Goal: Task Accomplishment & Management: Complete application form

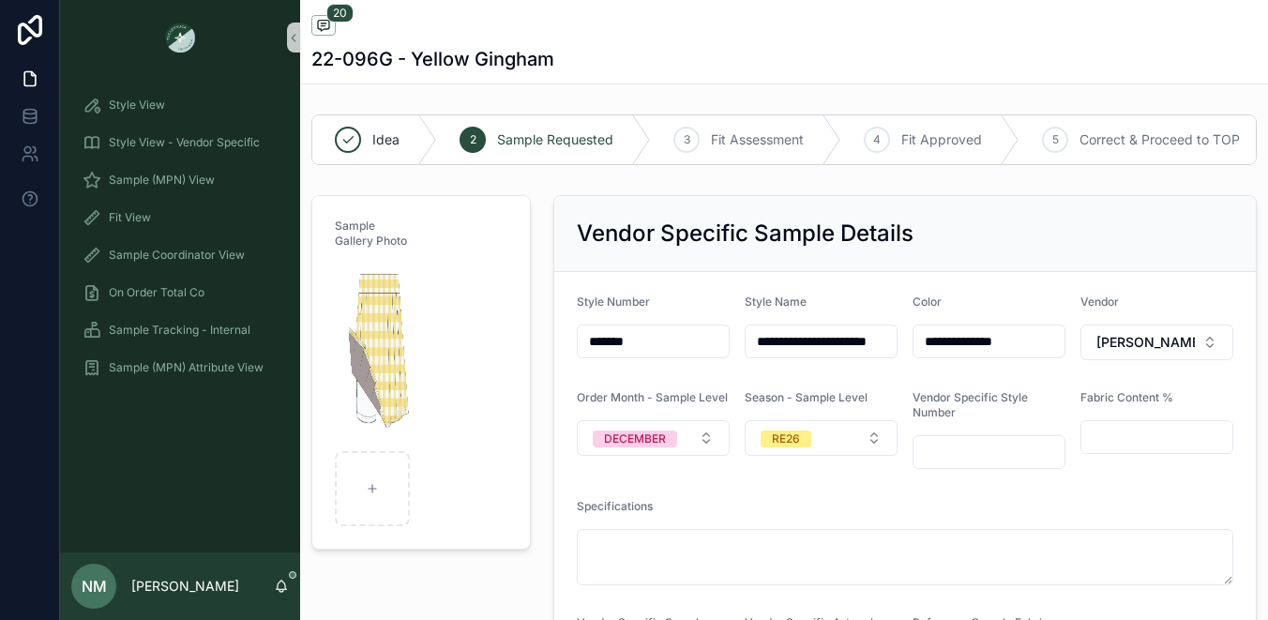
scroll to position [1420, 0]
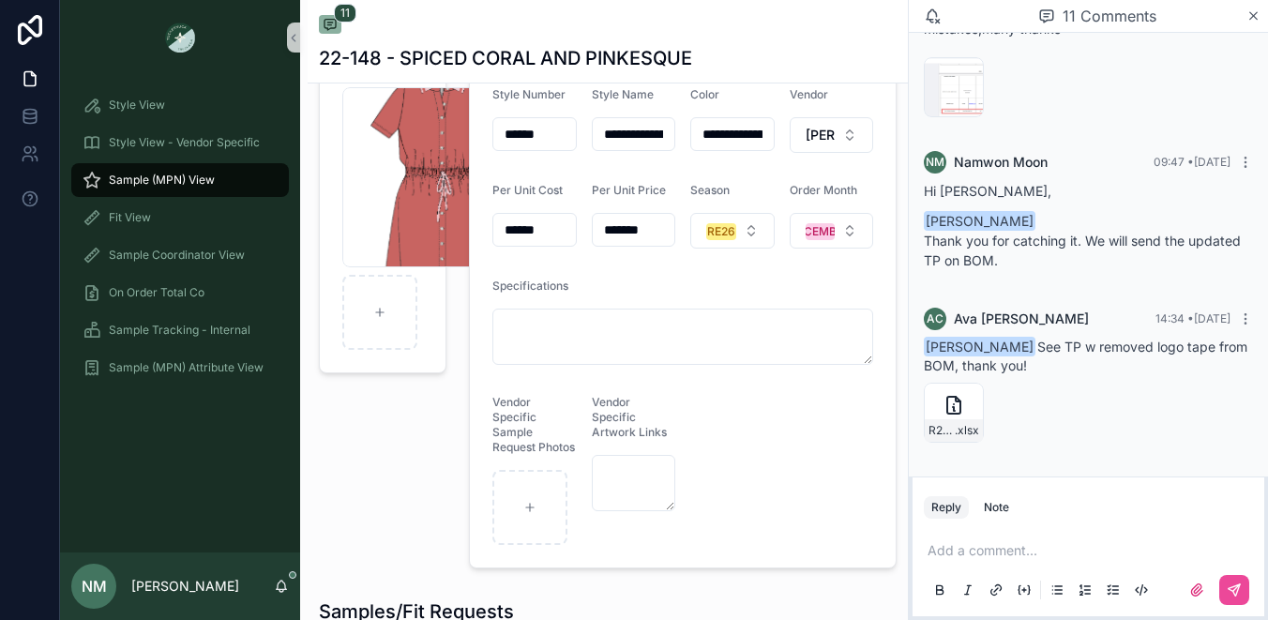
scroll to position [82, 0]
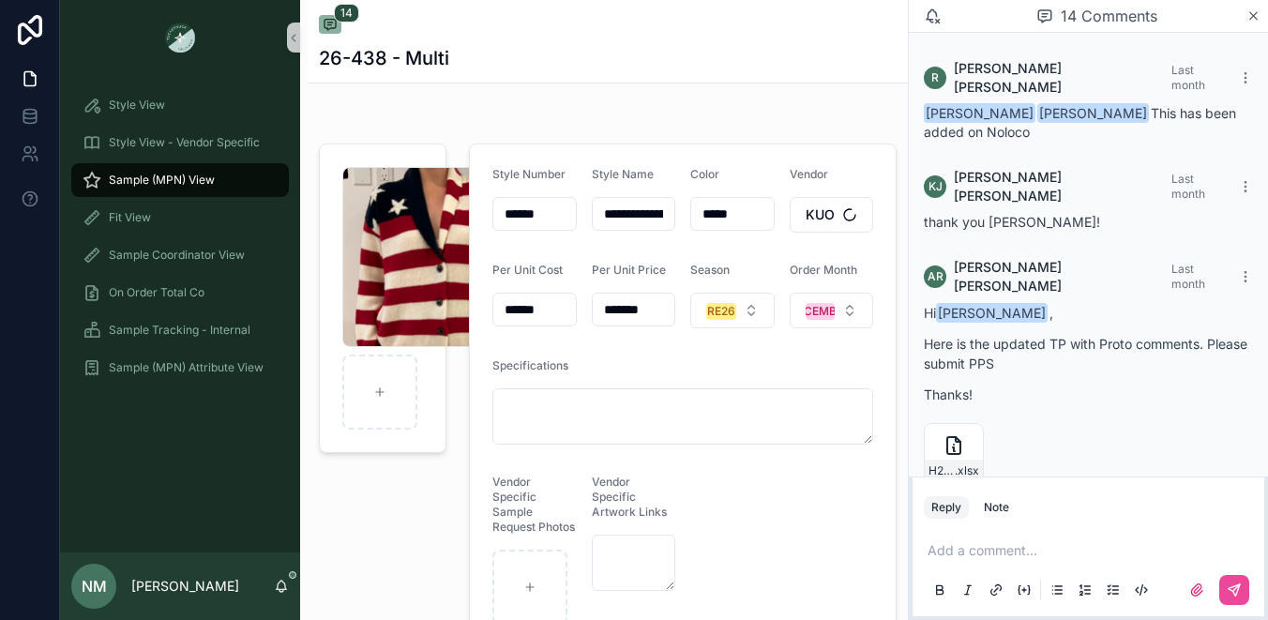
scroll to position [1953, 0]
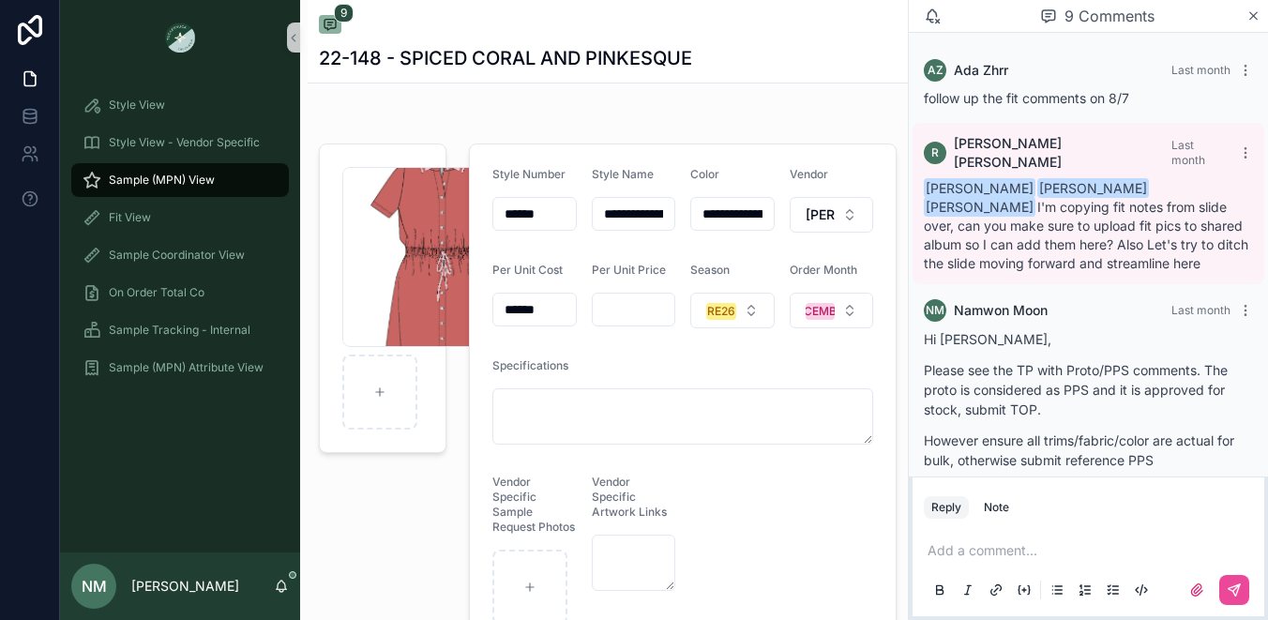
scroll to position [1725, 0]
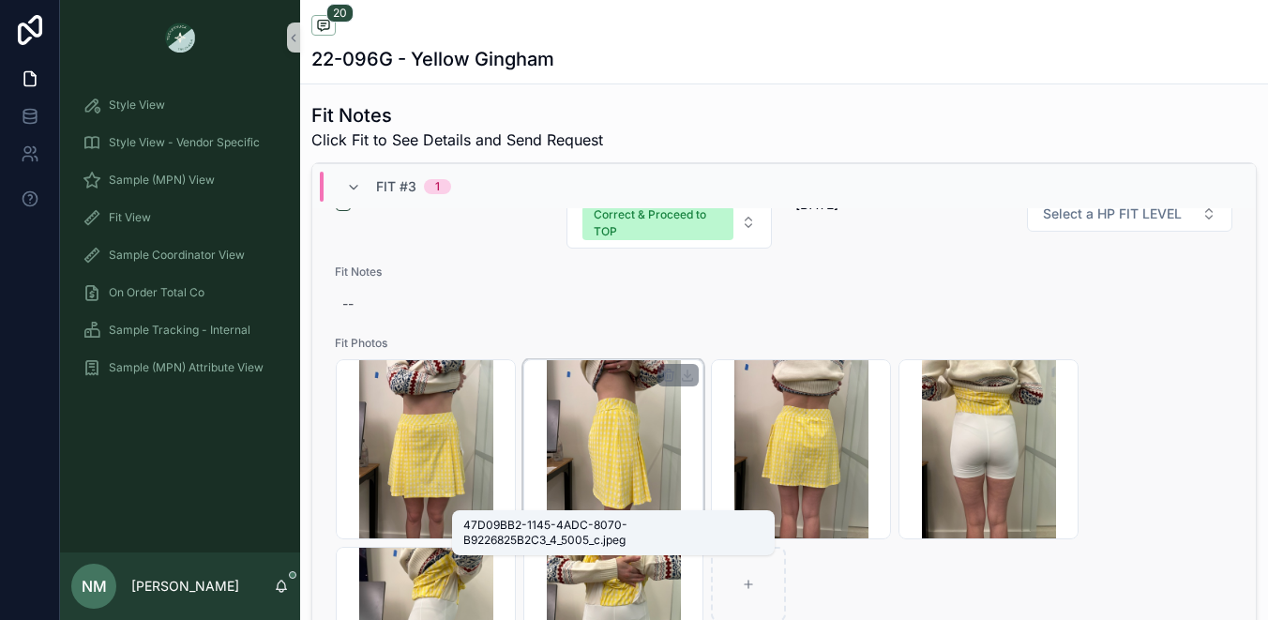
scroll to position [730, 0]
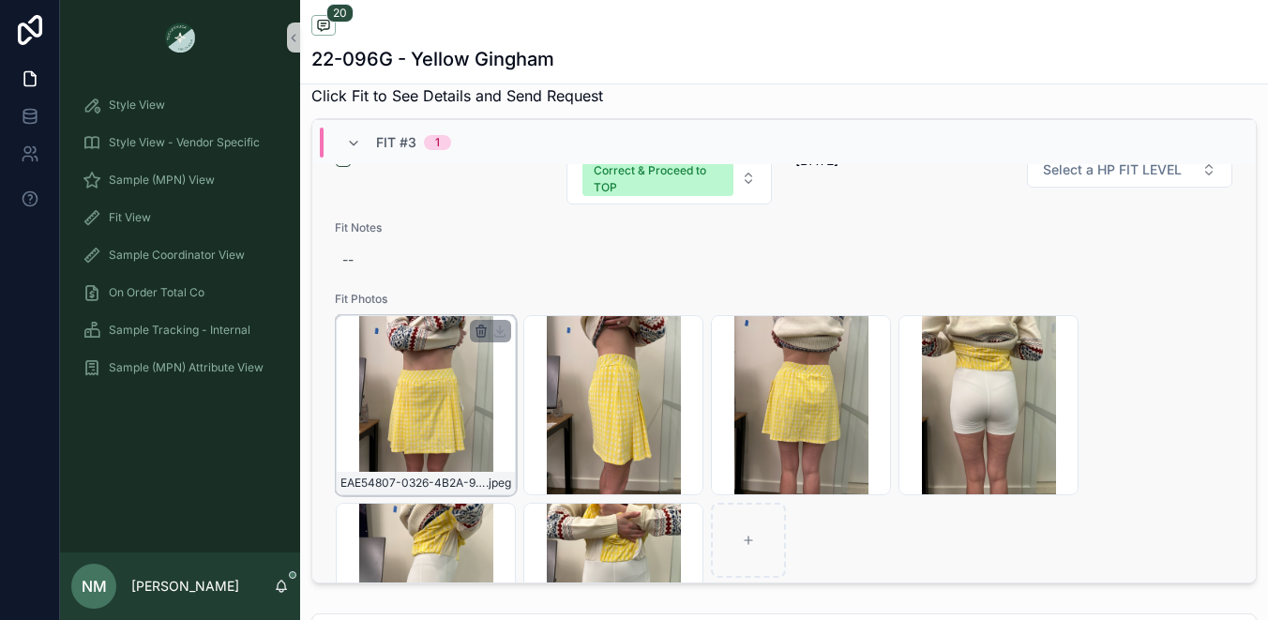
click at [479, 338] on icon "scrollable content" at bounding box center [480, 330] width 15 height 15
click at [518, 310] on icon "scrollable content" at bounding box center [521, 310] width 10 height 0
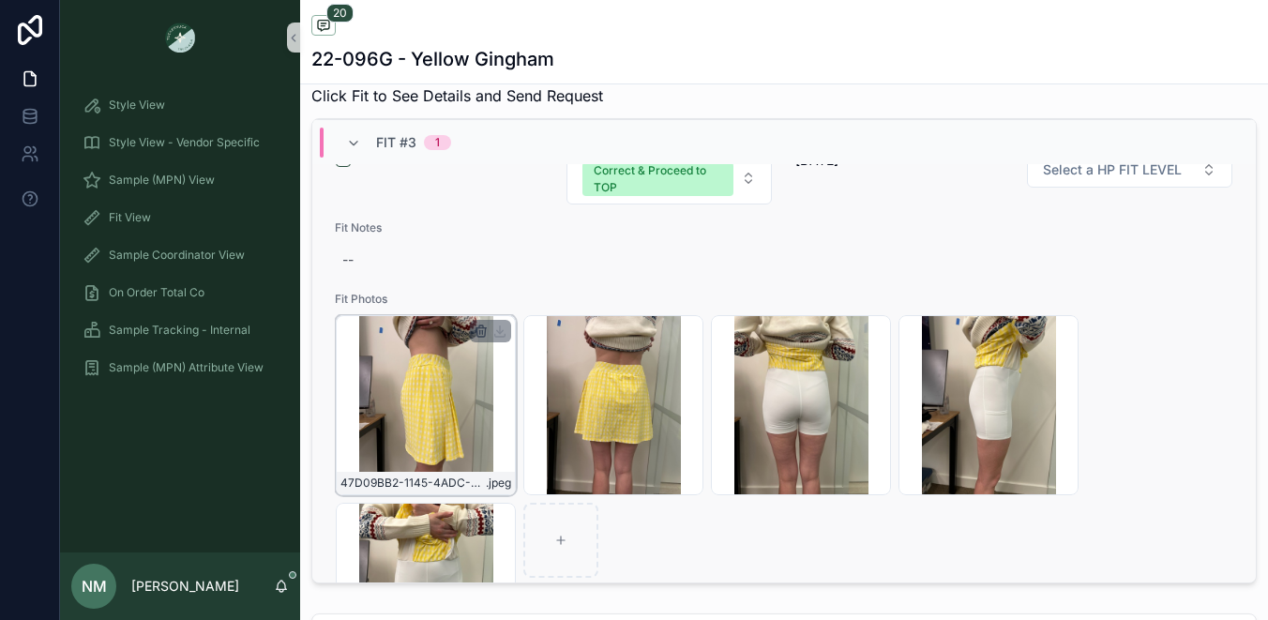
click at [482, 338] on icon "scrollable content" at bounding box center [480, 330] width 15 height 15
click at [520, 312] on icon "scrollable content" at bounding box center [520, 313] width 15 height 15
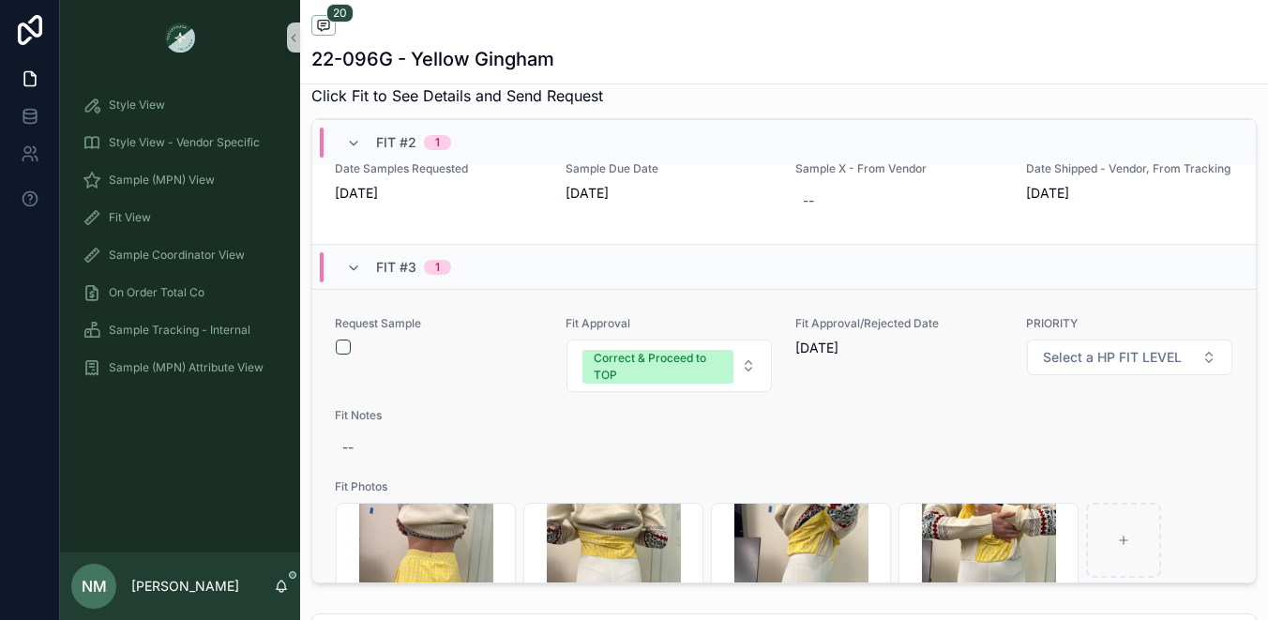
scroll to position [2434, 0]
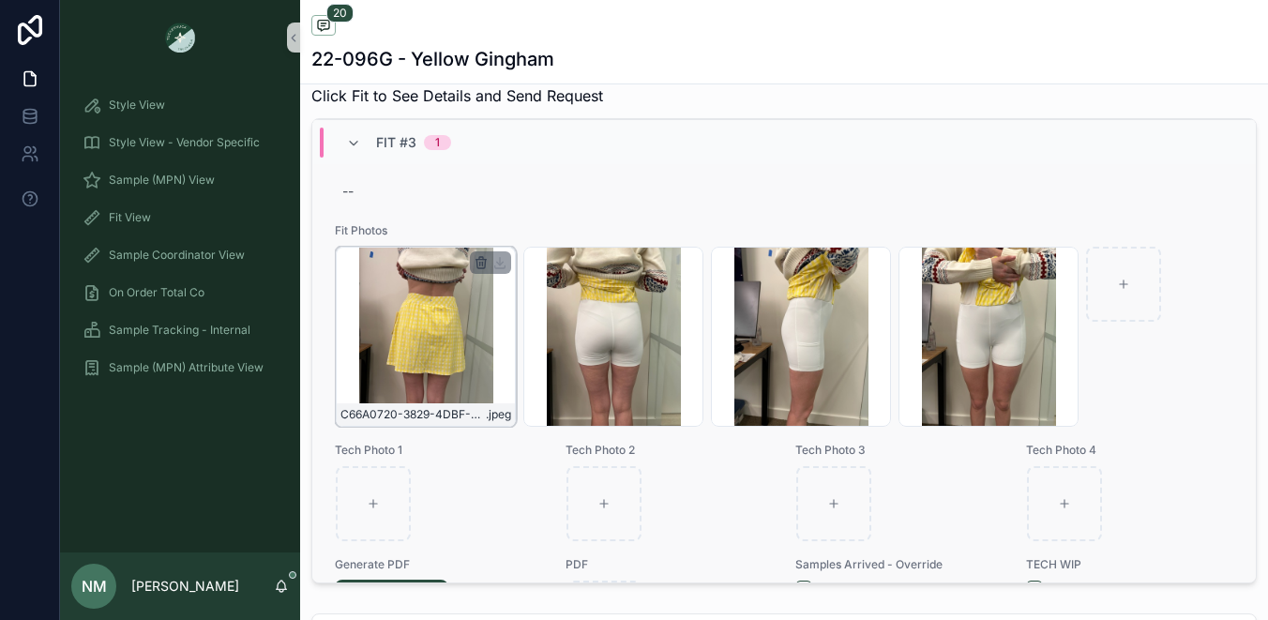
click at [482, 270] on icon "scrollable content" at bounding box center [480, 262] width 15 height 15
click at [482, 276] on div "C66A0720-3829-4DBF-9326-65237266B449_4_5005_c .jpeg" at bounding box center [426, 337] width 180 height 180
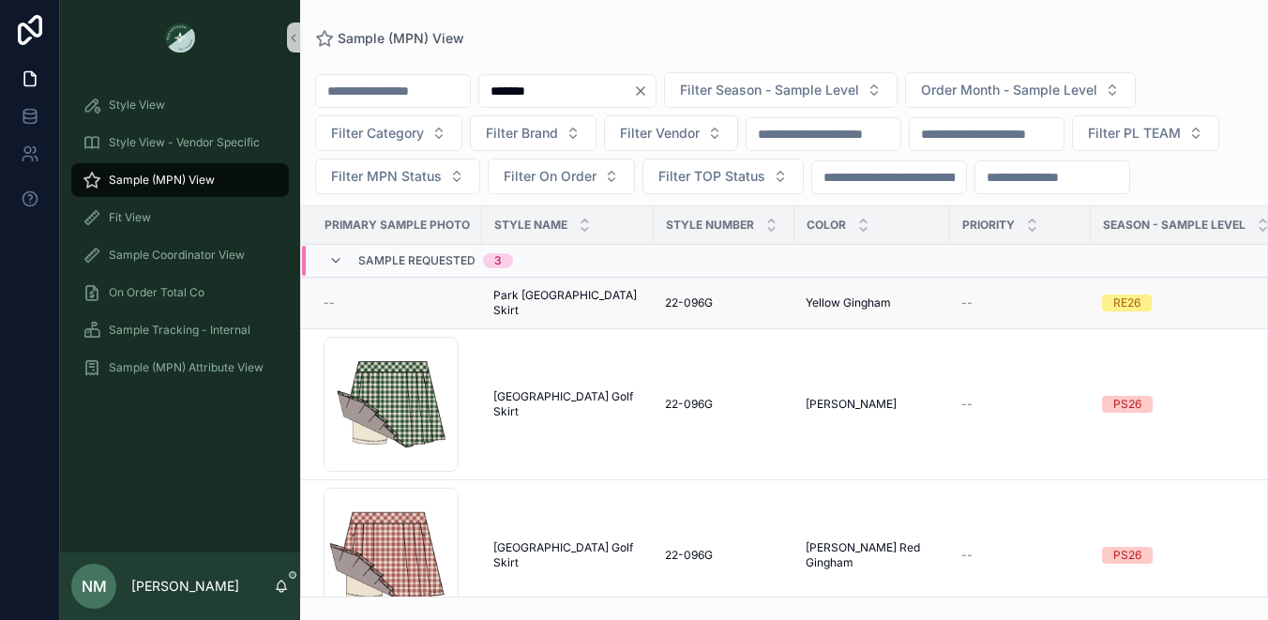
click at [334, 310] on div "--" at bounding box center [396, 302] width 147 height 15
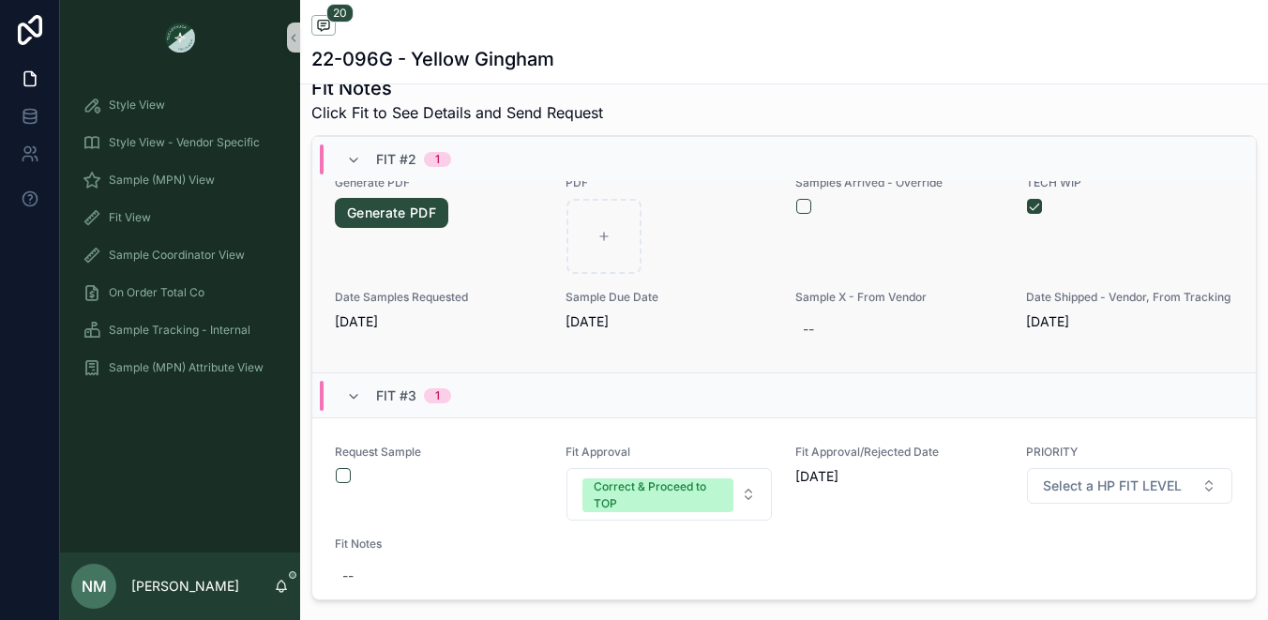
scroll to position [2348, 0]
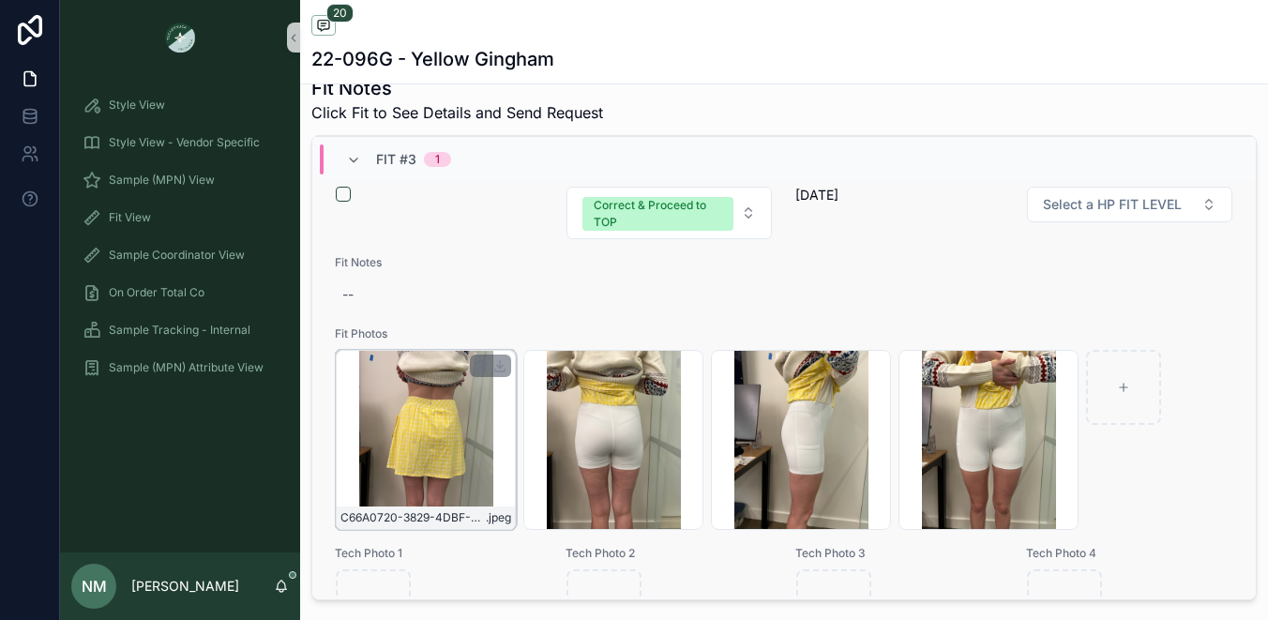
click at [423, 450] on div "C66A0720-3829-4DBF-9326-65237266B449_4_5005_c .jpeg" at bounding box center [426, 440] width 180 height 180
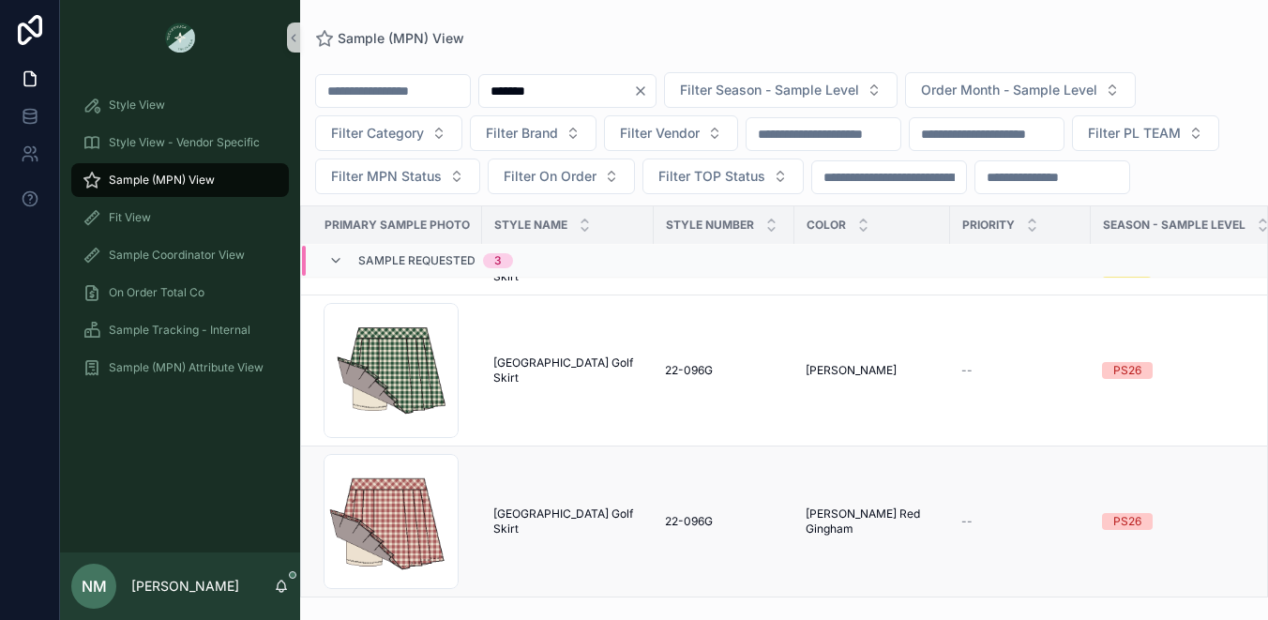
scroll to position [87, 0]
click at [180, 176] on span "Sample (MPN) View" at bounding box center [162, 180] width 106 height 15
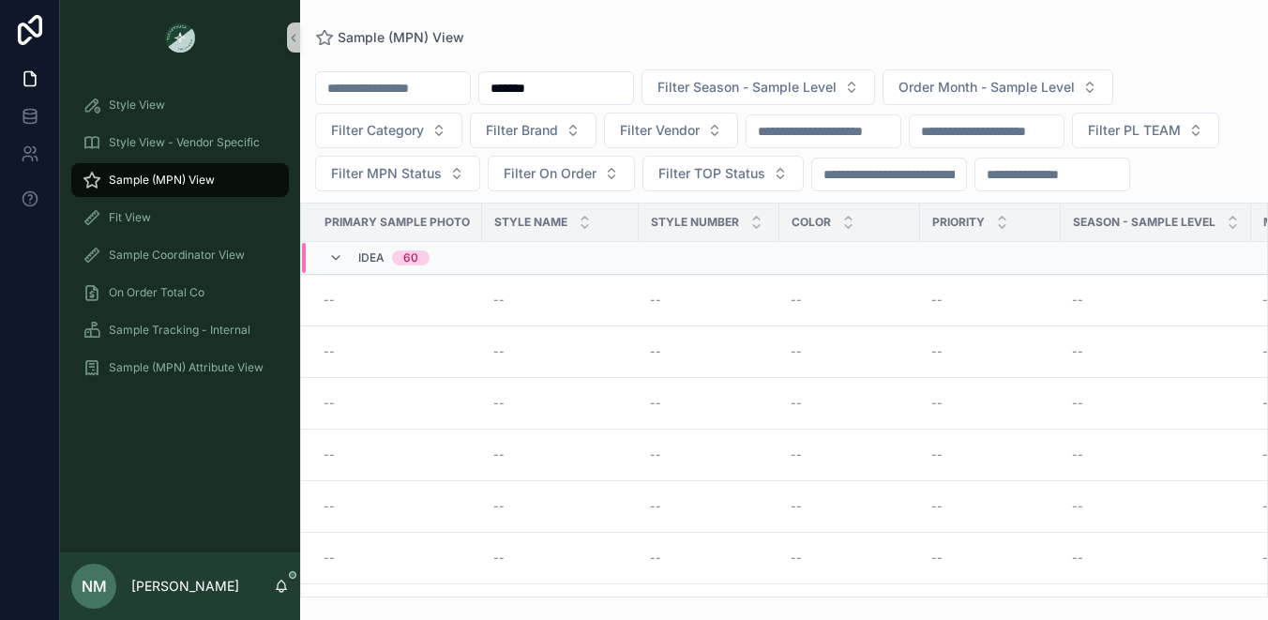
click at [203, 173] on span "Sample (MPN) View" at bounding box center [162, 180] width 106 height 15
click at [589, 91] on input "*******" at bounding box center [556, 88] width 154 height 26
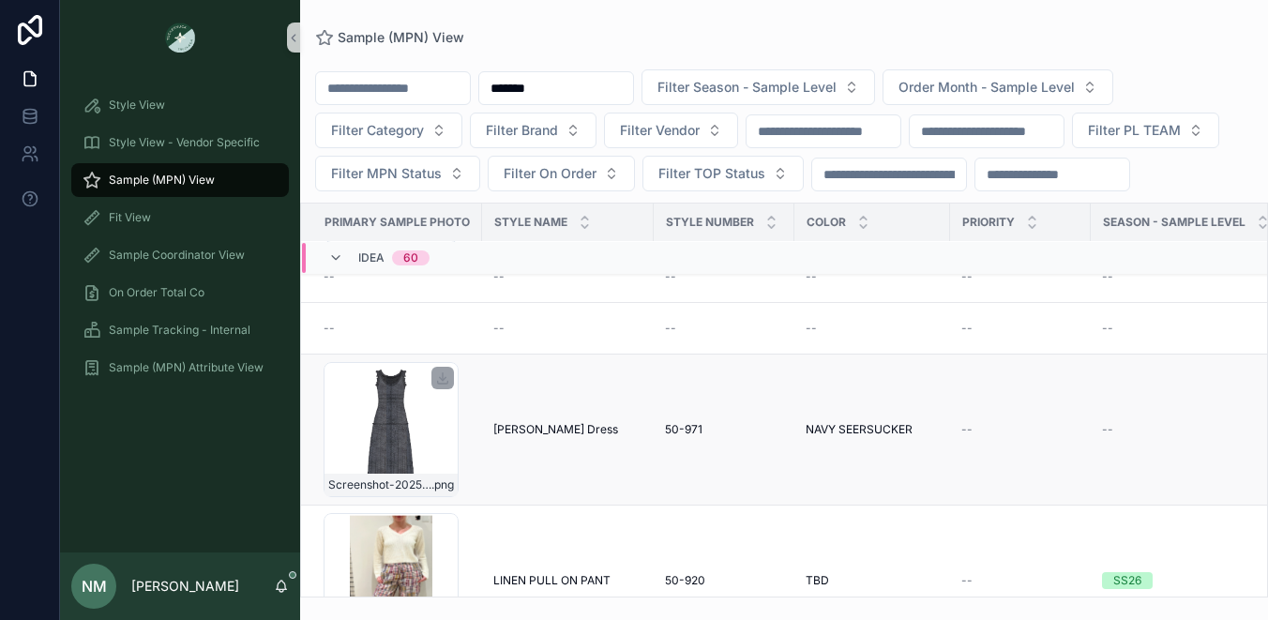
scroll to position [1585, 0]
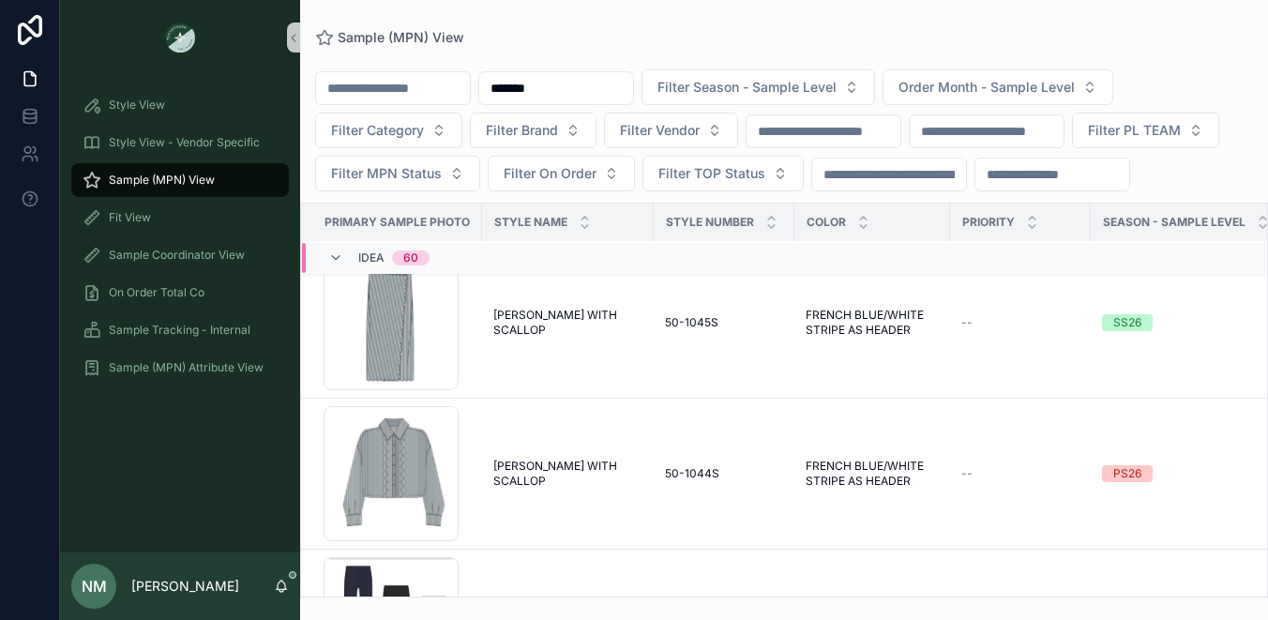
click at [598, 80] on input "*******" at bounding box center [556, 88] width 154 height 26
click at [193, 181] on span "Sample (MPN) View" at bounding box center [162, 180] width 106 height 15
click at [593, 93] on input "*******" at bounding box center [556, 88] width 154 height 26
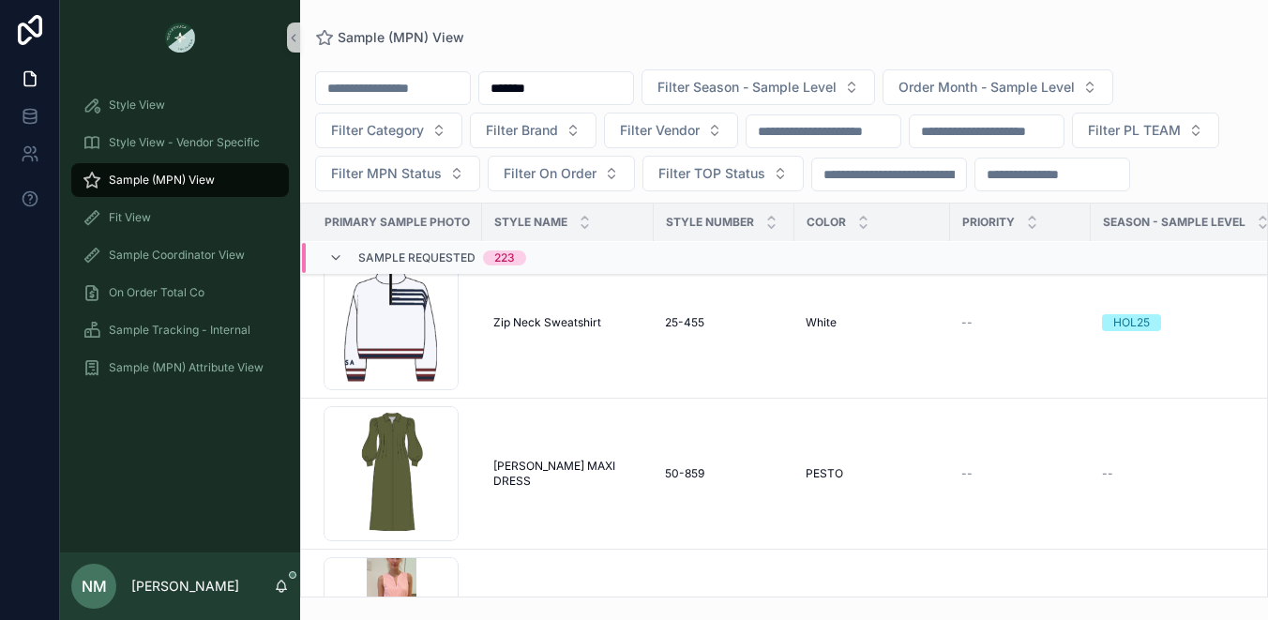
scroll to position [8648, 0]
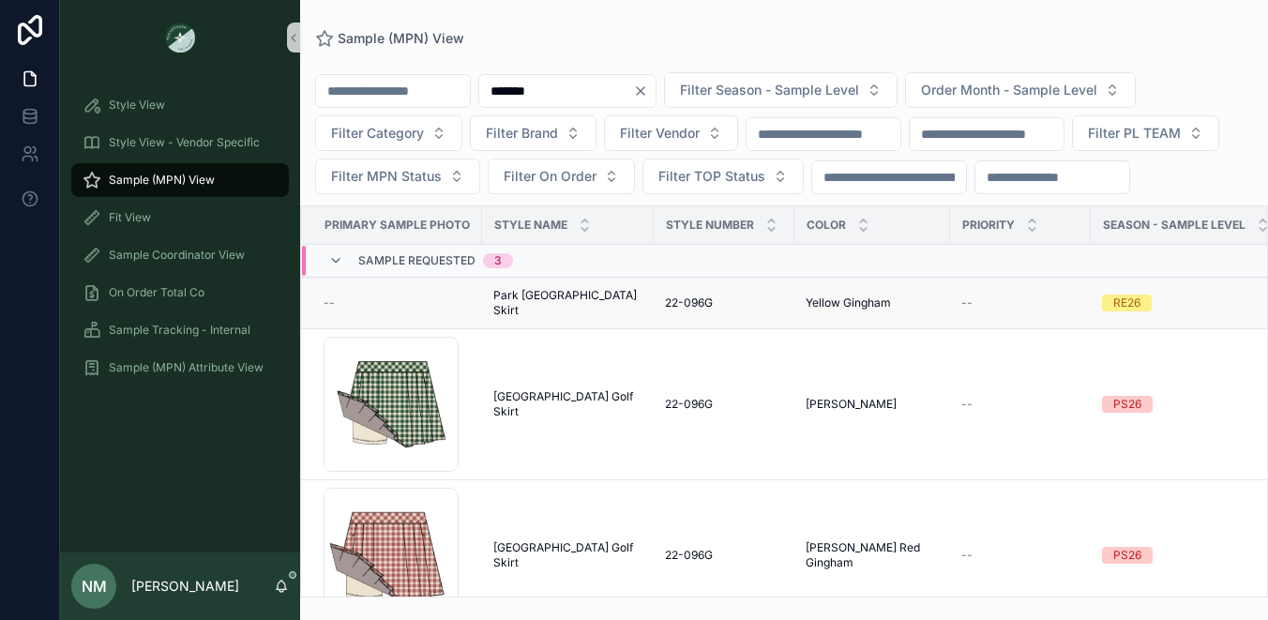
click at [593, 318] on span "Park [GEOGRAPHIC_DATA] Skirt" at bounding box center [567, 303] width 149 height 30
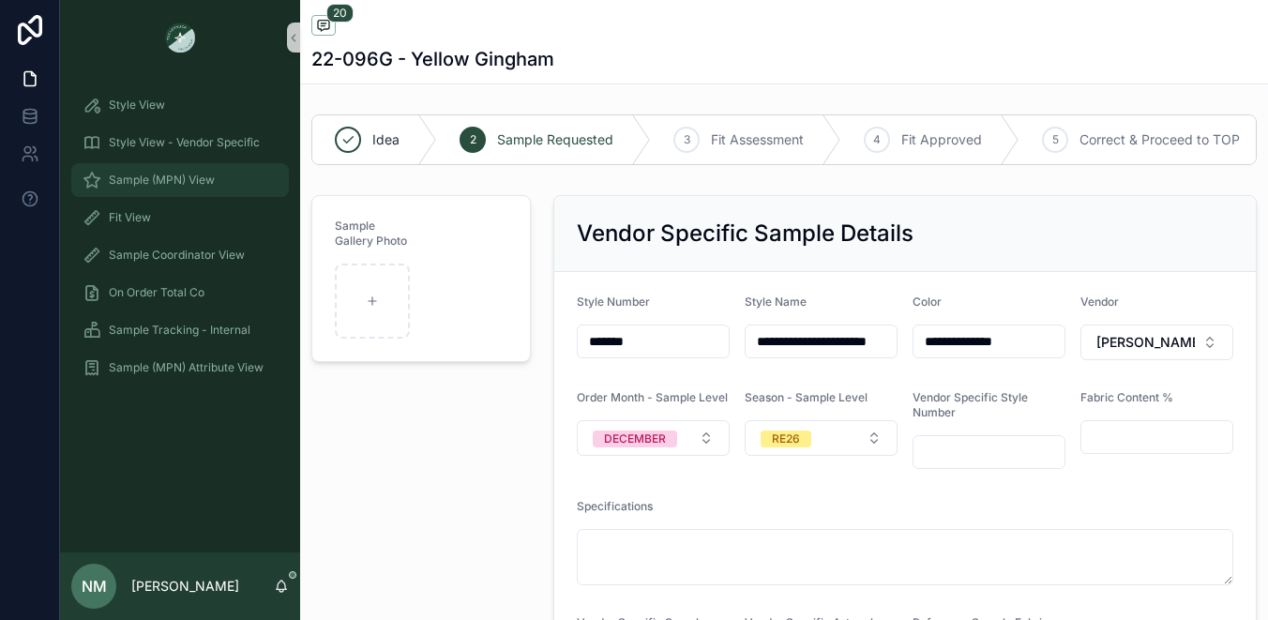
click at [178, 178] on span "Sample (MPN) View" at bounding box center [162, 180] width 106 height 15
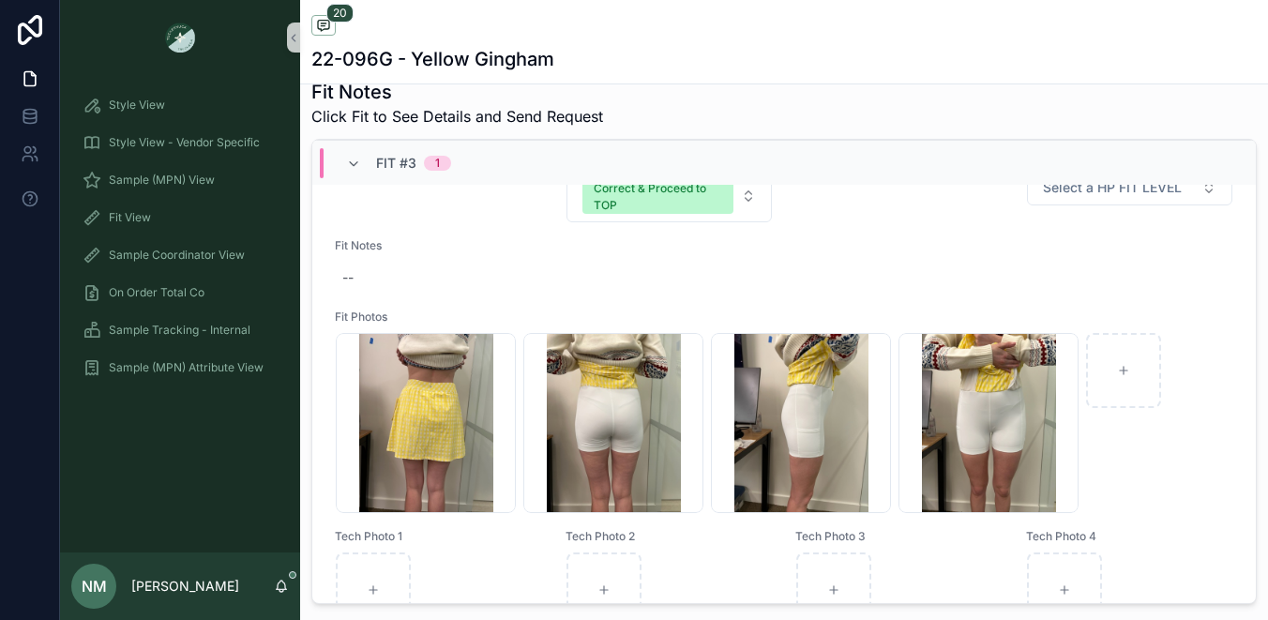
scroll to position [2378, 0]
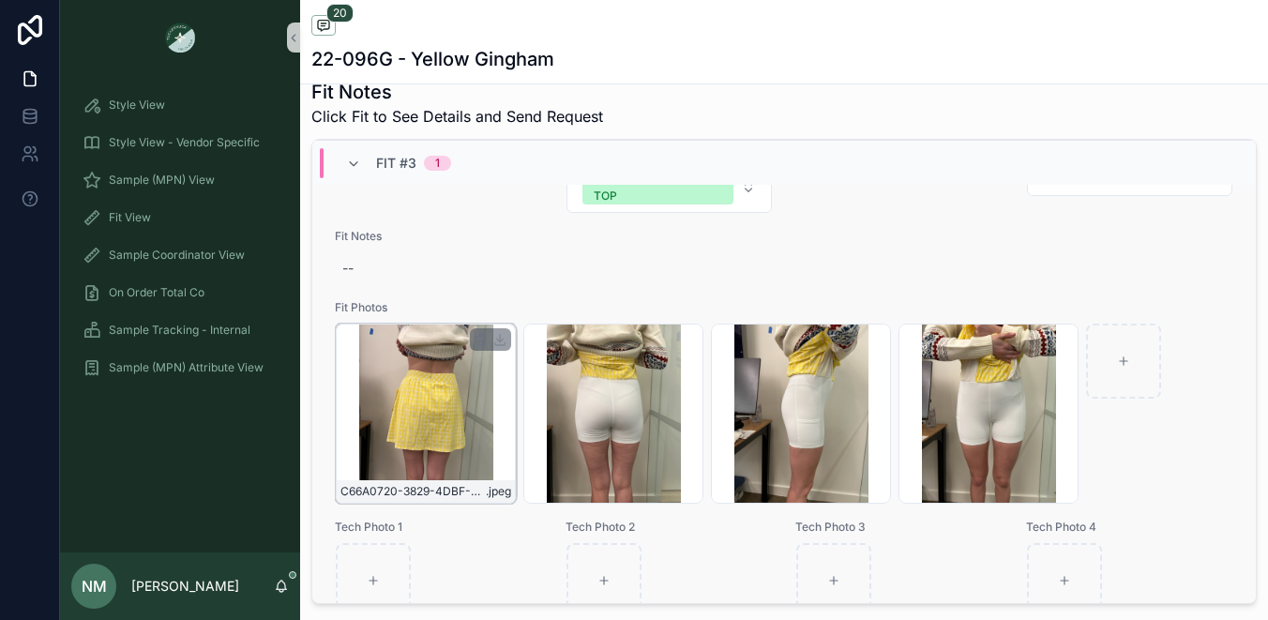
click at [472, 422] on div "C66A0720-3829-4DBF-9326-65237266B449_4_5005_c .jpeg" at bounding box center [426, 413] width 180 height 180
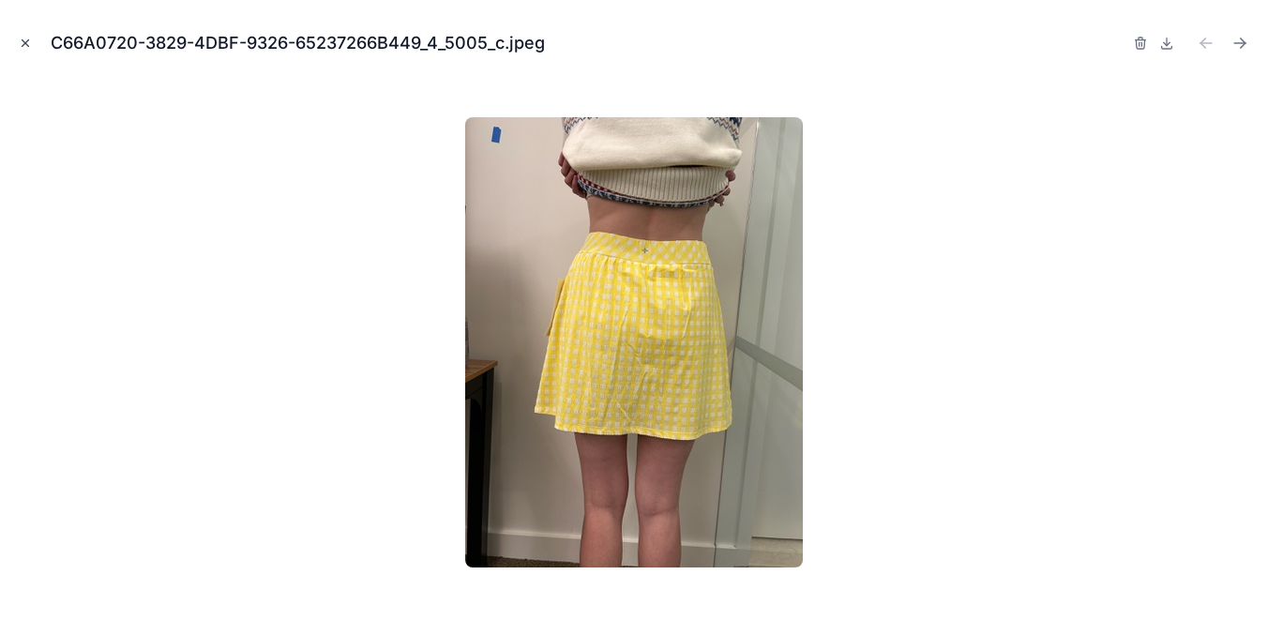
click at [24, 41] on icon "Close modal" at bounding box center [25, 43] width 13 height 13
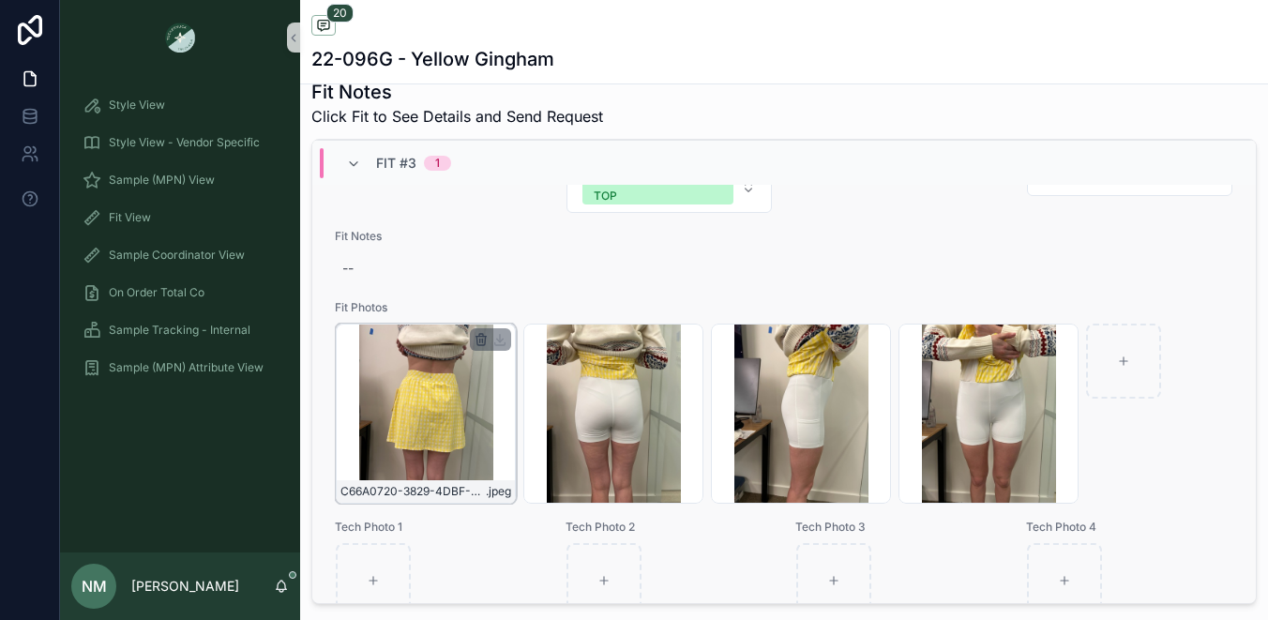
click at [482, 337] on icon "scrollable content" at bounding box center [481, 335] width 4 height 3
click at [520, 318] on icon "scrollable content" at bounding box center [521, 318] width 10 height 0
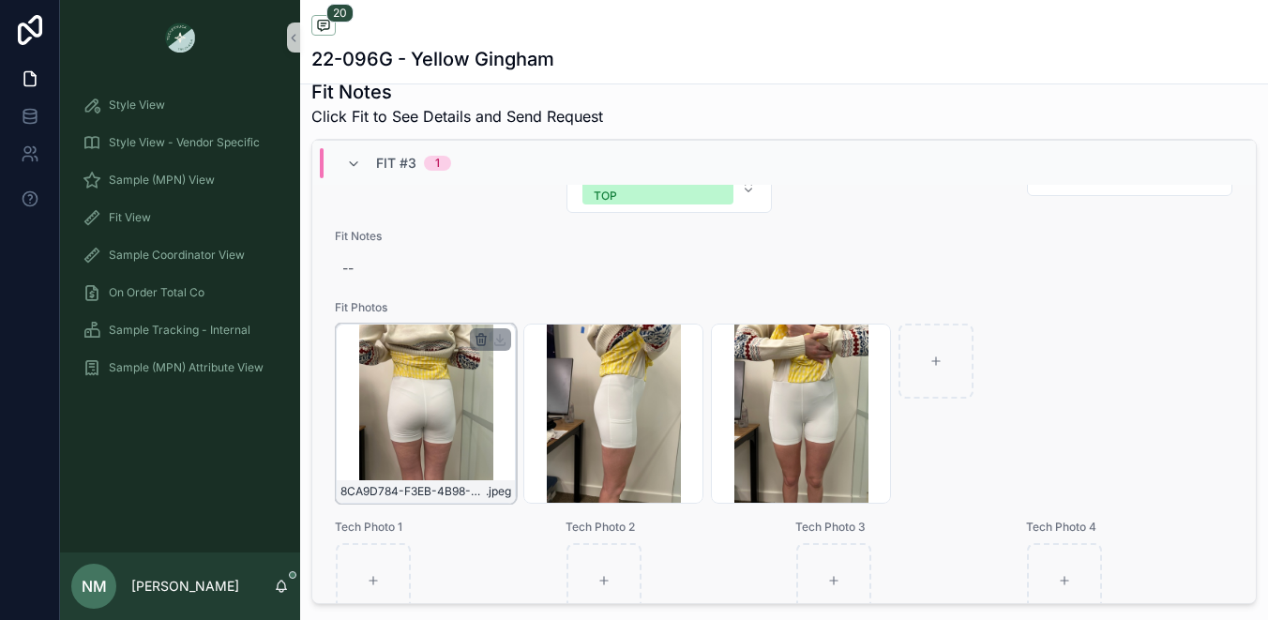
click at [482, 337] on icon "scrollable content" at bounding box center [481, 335] width 4 height 3
click at [520, 318] on icon "scrollable content" at bounding box center [521, 318] width 10 height 0
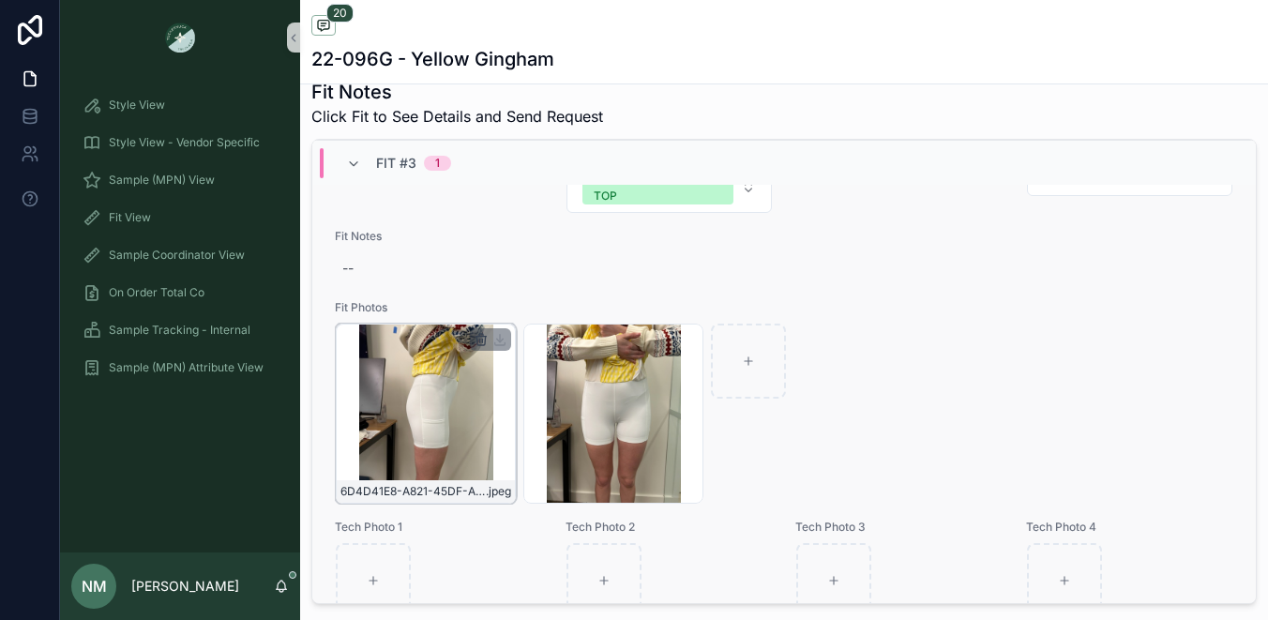
click at [480, 337] on icon "scrollable content" at bounding box center [481, 337] width 10 height 0
click at [521, 318] on icon "scrollable content" at bounding box center [521, 318] width 10 height 0
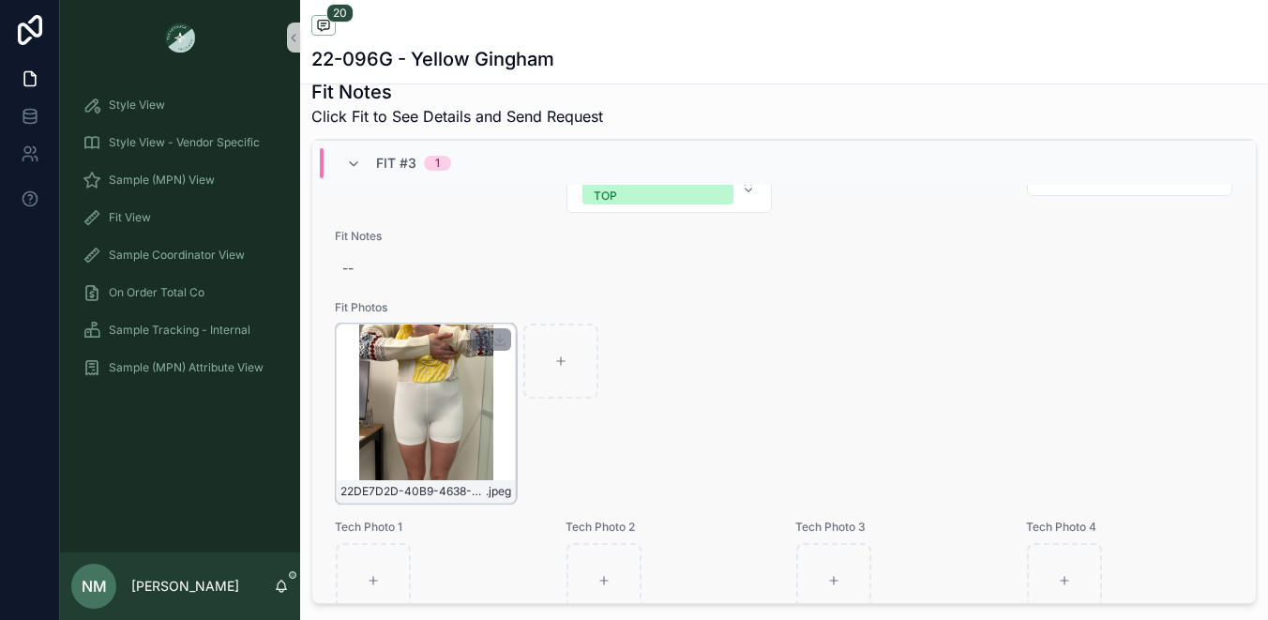
click at [480, 347] on icon "scrollable content" at bounding box center [480, 339] width 15 height 15
click at [522, 317] on icon "scrollable content" at bounding box center [520, 317] width 4 height 3
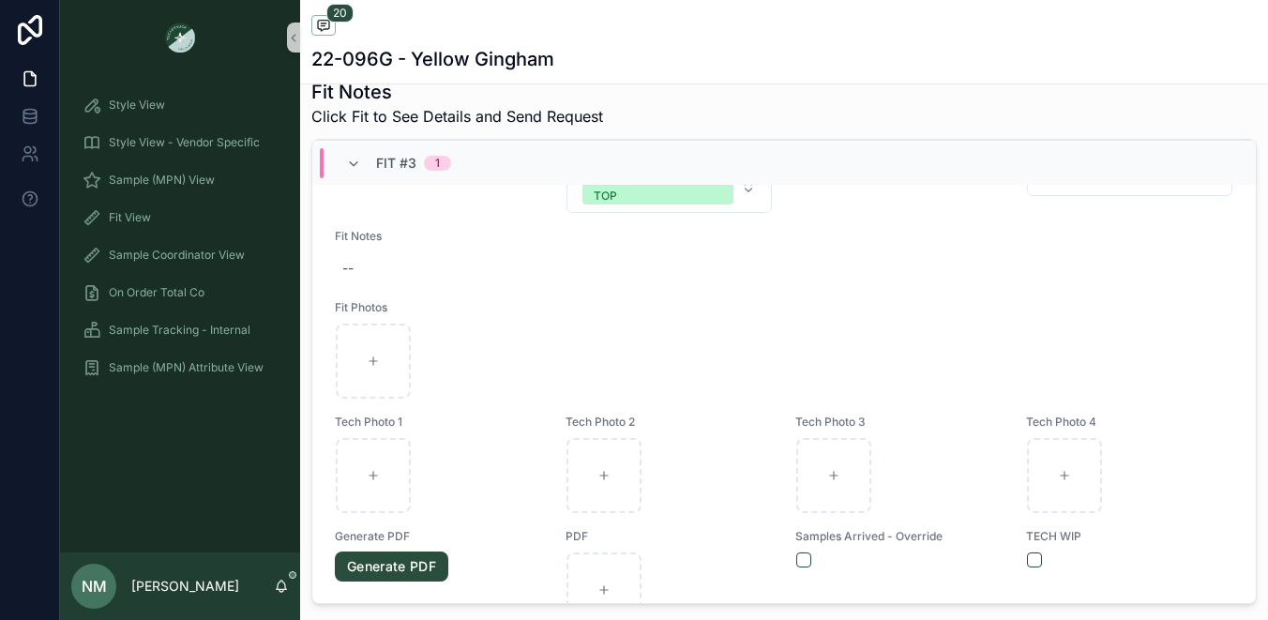
scroll to position [2273, 0]
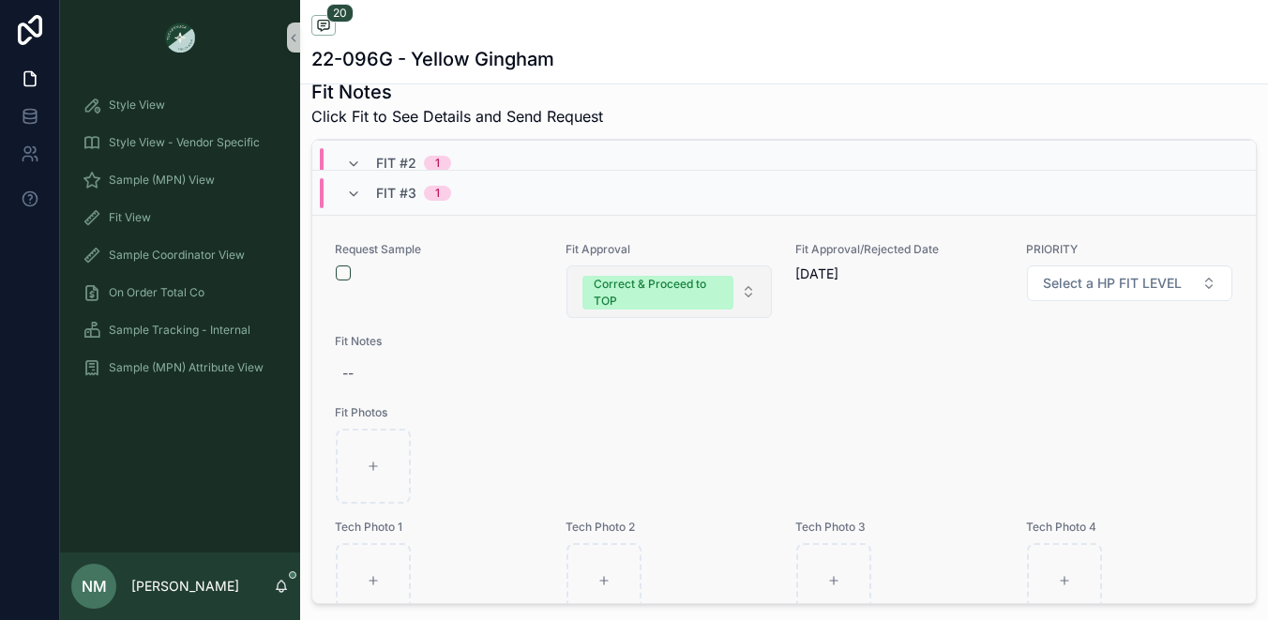
click at [738, 300] on button "Correct & Proceed to TOP" at bounding box center [669, 291] width 206 height 53
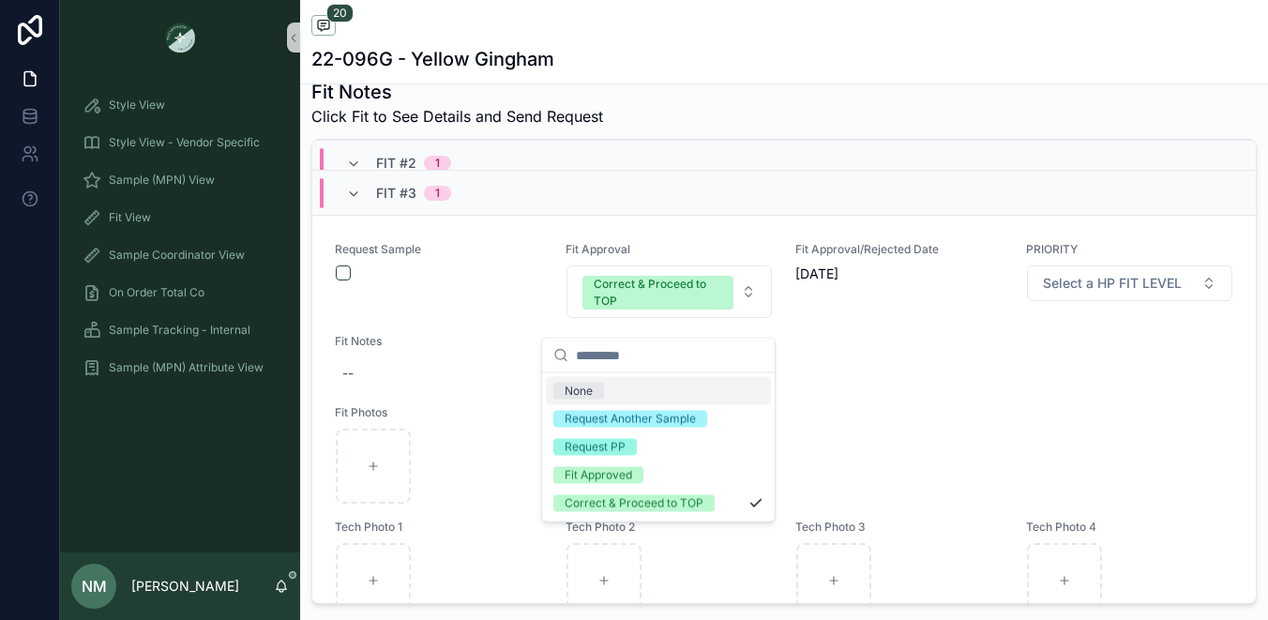
click at [595, 390] on span "None" at bounding box center [578, 391] width 51 height 17
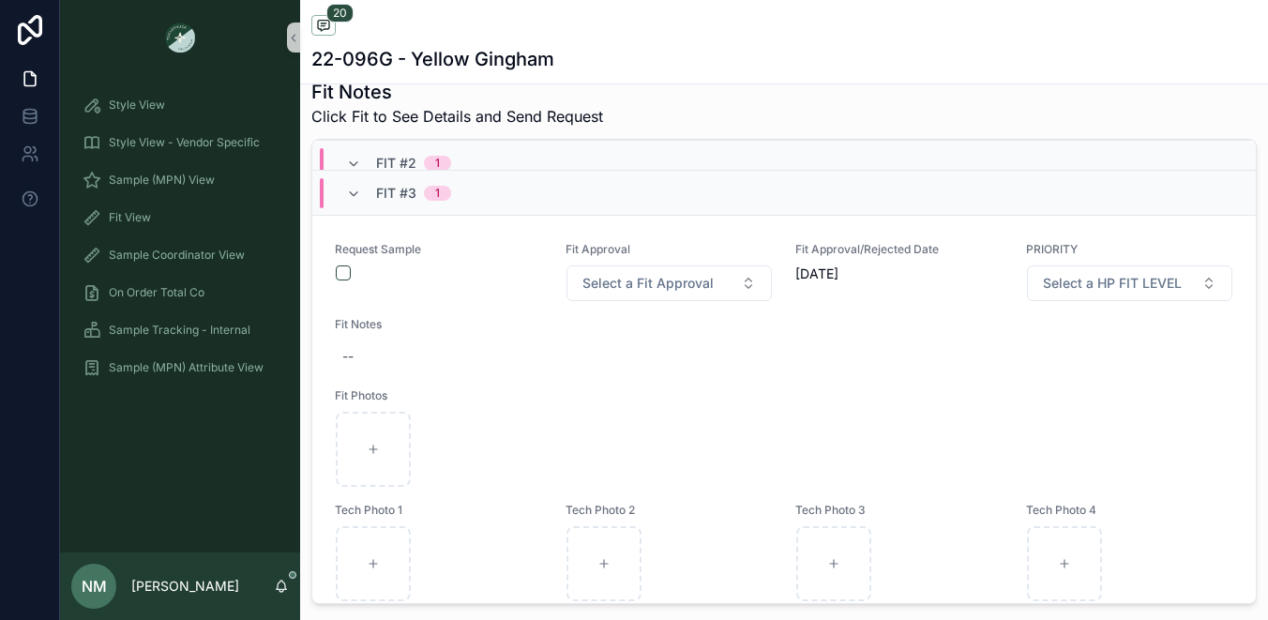
click at [502, 204] on div "Fit #3 1" at bounding box center [783, 192] width 943 height 45
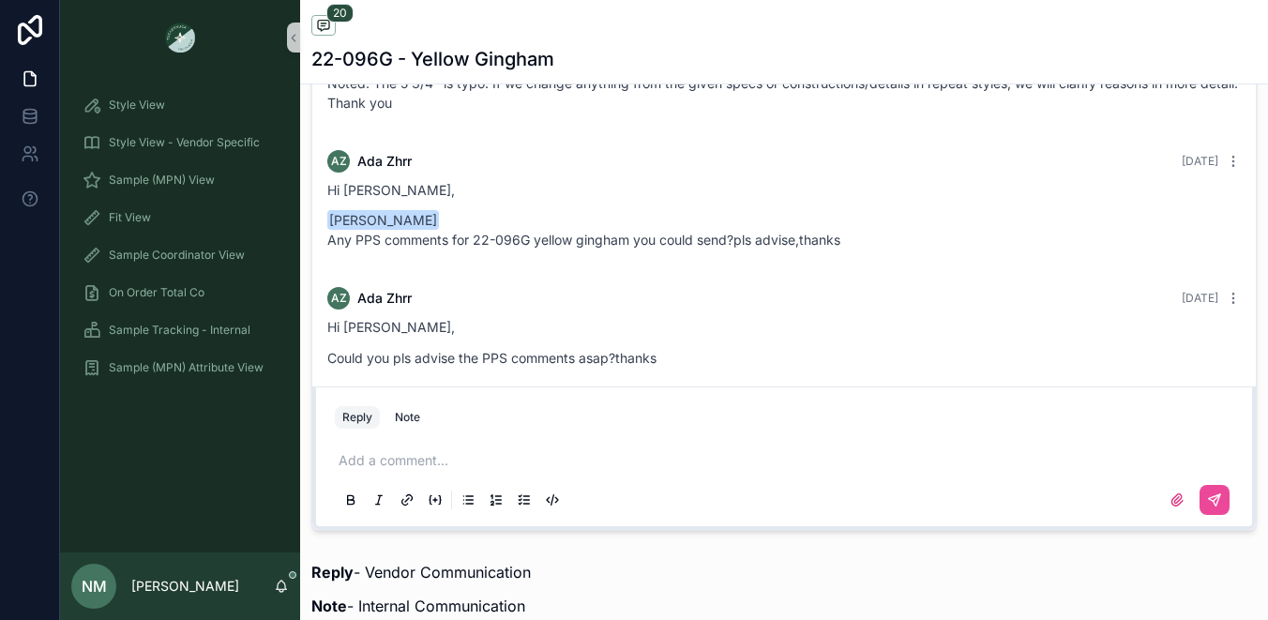
scroll to position [1351, 0]
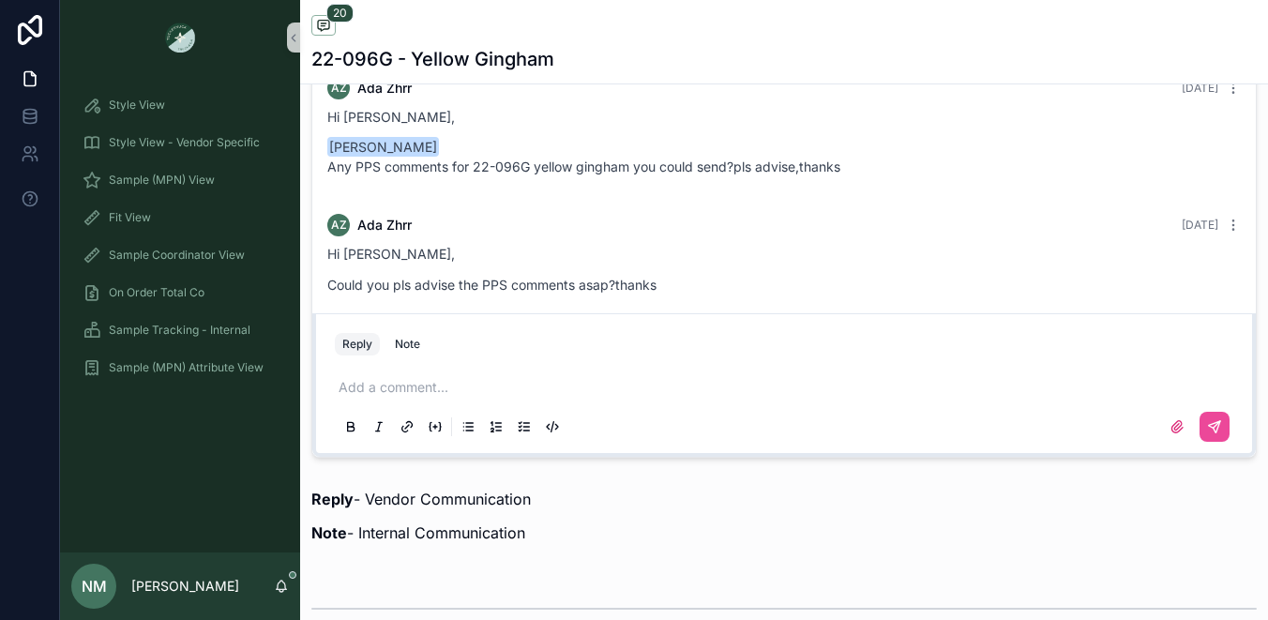
click at [383, 397] on p "scrollable content" at bounding box center [787, 387] width 898 height 19
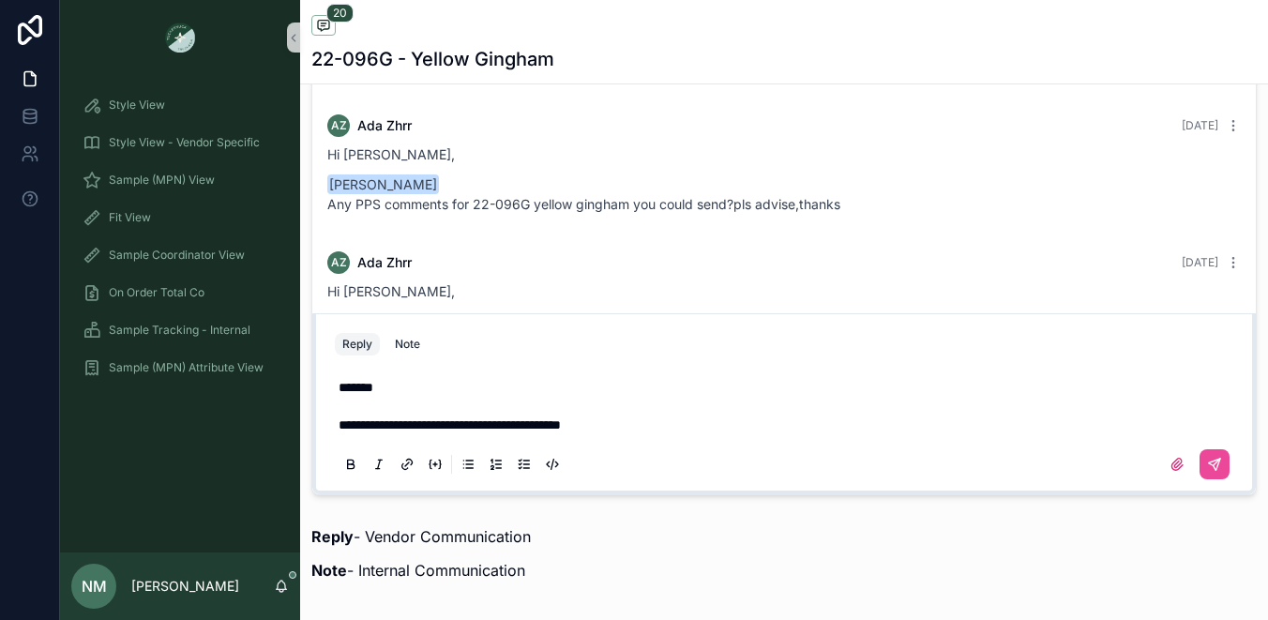
scroll to position [2240, 0]
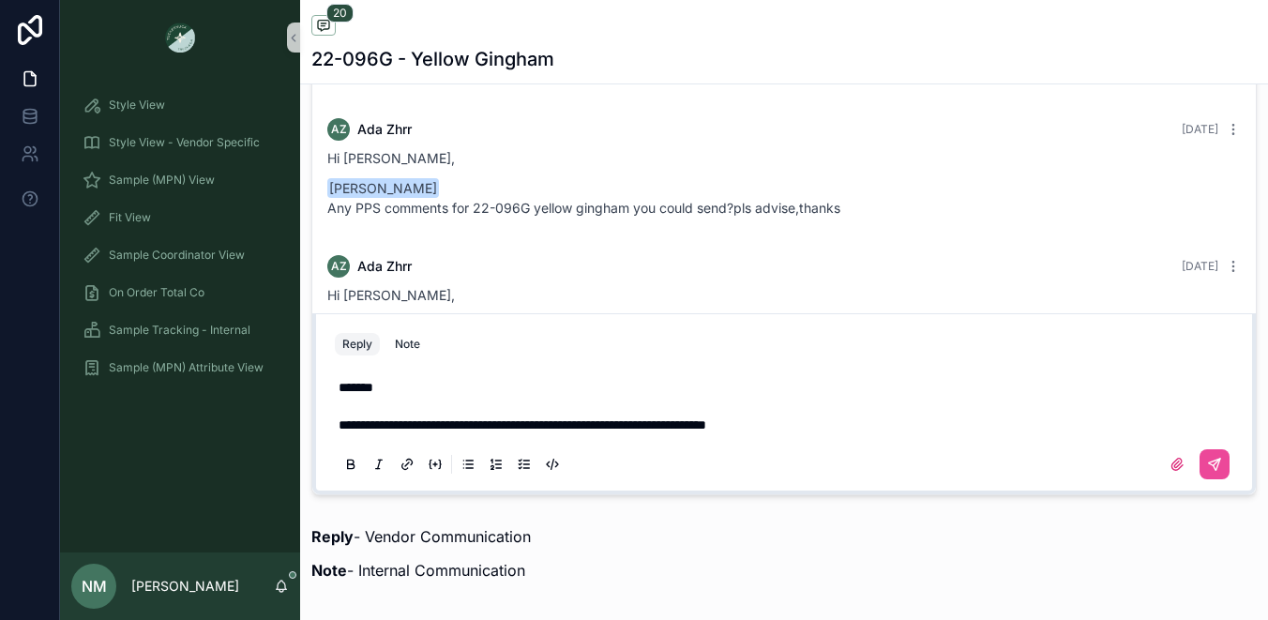
click at [863, 434] on p "**********" at bounding box center [787, 424] width 898 height 19
click at [706, 431] on span "**********" at bounding box center [522, 424] width 368 height 13
click at [867, 434] on p "**********" at bounding box center [787, 424] width 898 height 19
click at [587, 431] on span "**********" at bounding box center [522, 424] width 368 height 13
click at [1169, 472] on icon "scrollable content" at bounding box center [1176, 464] width 15 height 15
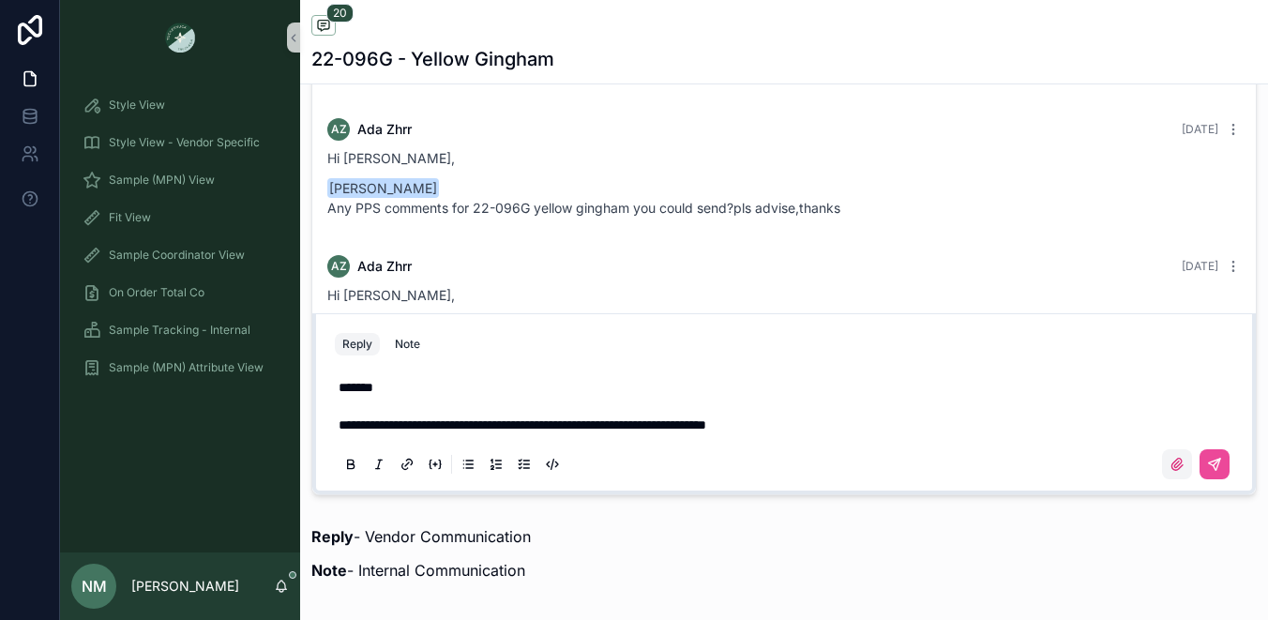
click at [0, 0] on input "scrollable content" at bounding box center [0, 0] width 0 height 0
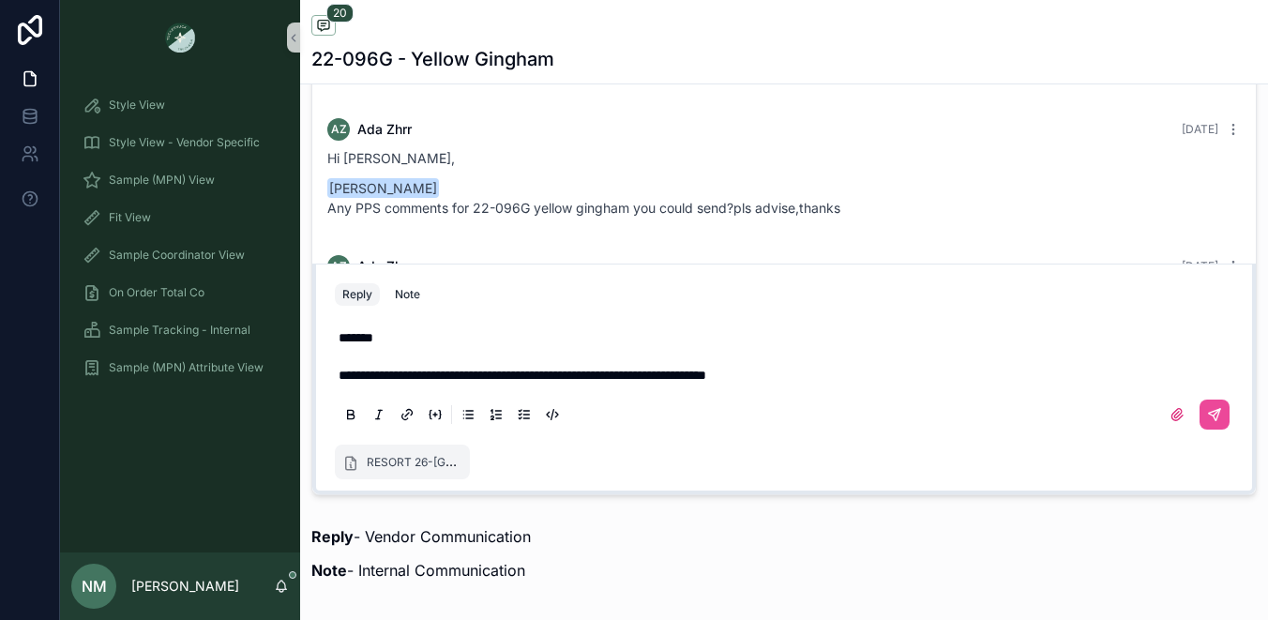
click at [863, 384] on p "**********" at bounding box center [787, 375] width 898 height 19
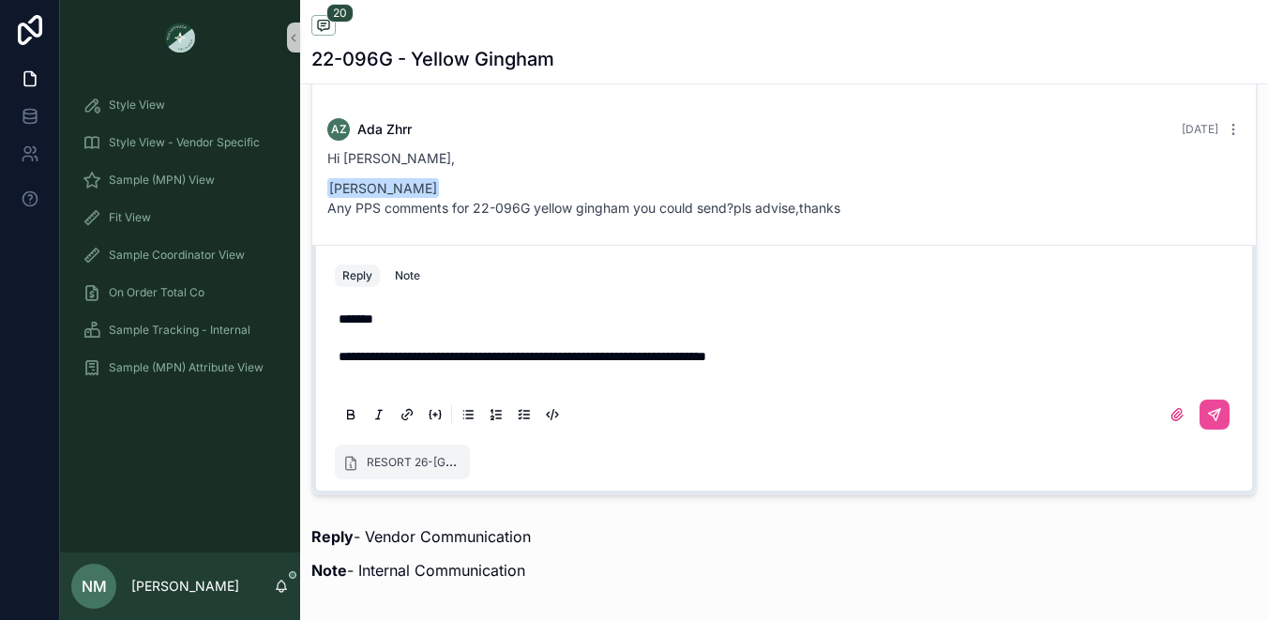
scroll to position [1295, 0]
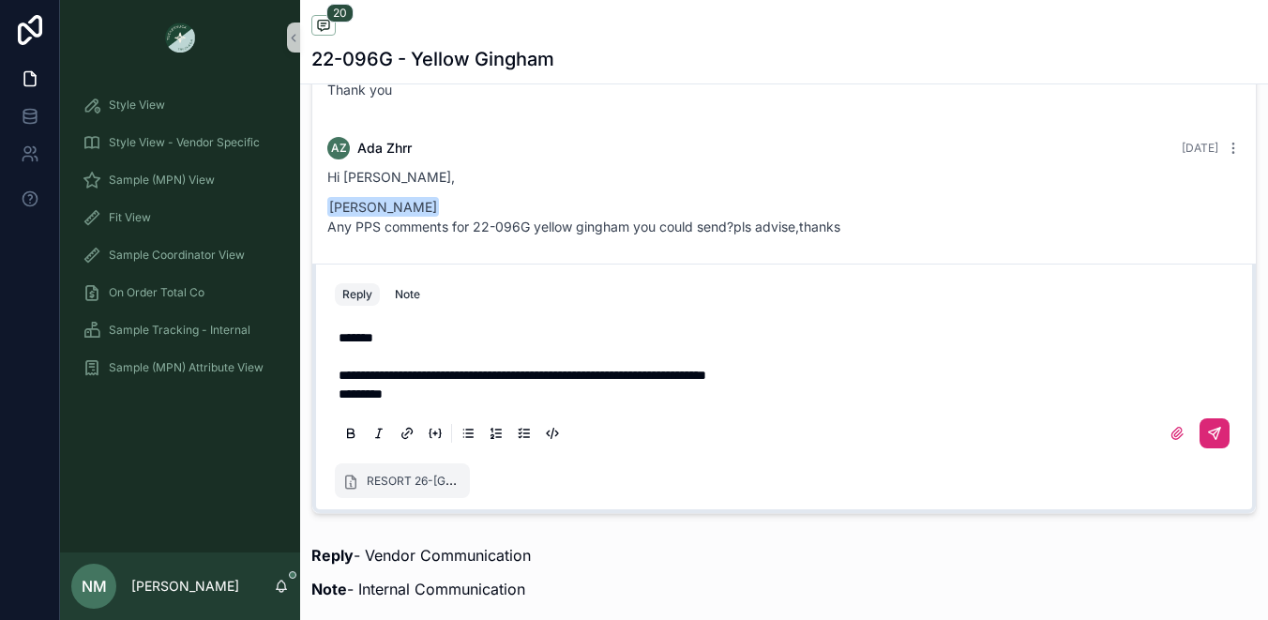
click at [1213, 434] on icon "scrollable content" at bounding box center [1216, 431] width 7 height 7
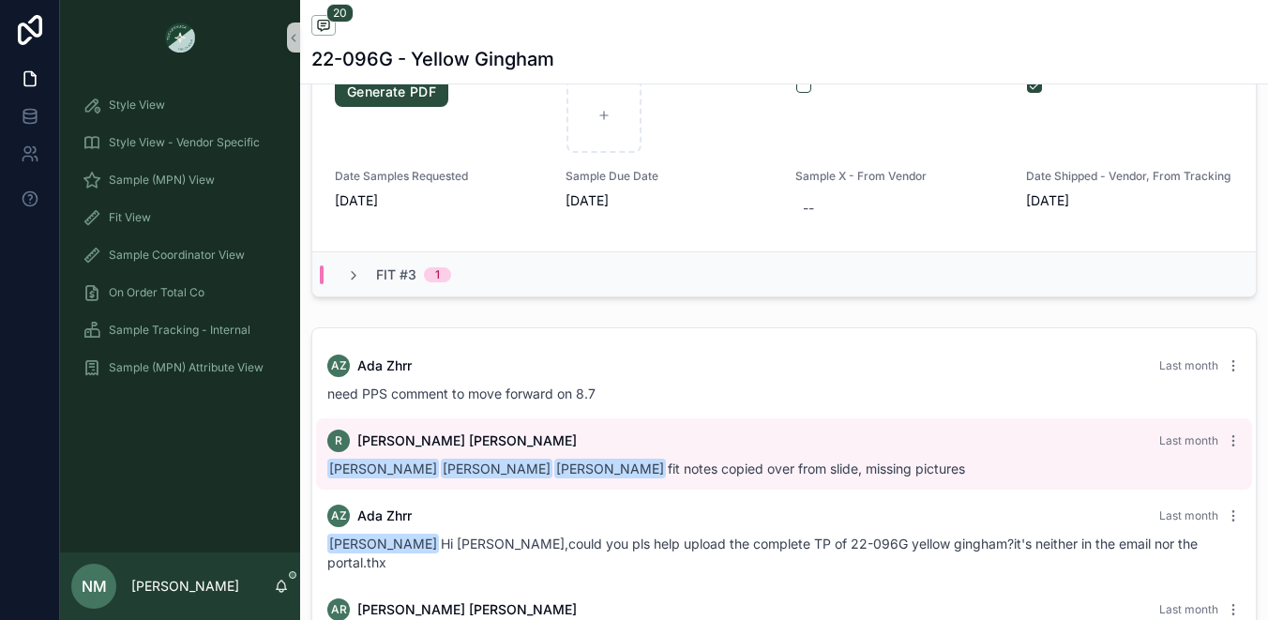
scroll to position [97, 0]
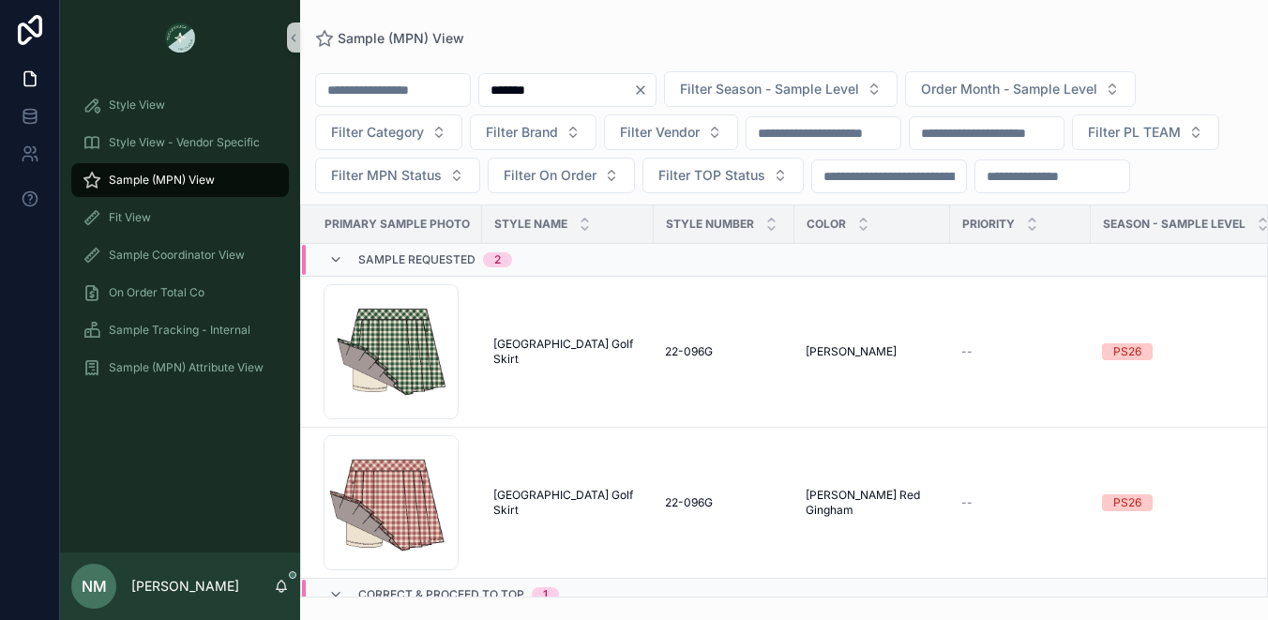
drag, startPoint x: 593, startPoint y: 94, endPoint x: 502, endPoint y: 93, distance: 90.9
click at [502, 93] on input "*******" at bounding box center [556, 90] width 154 height 26
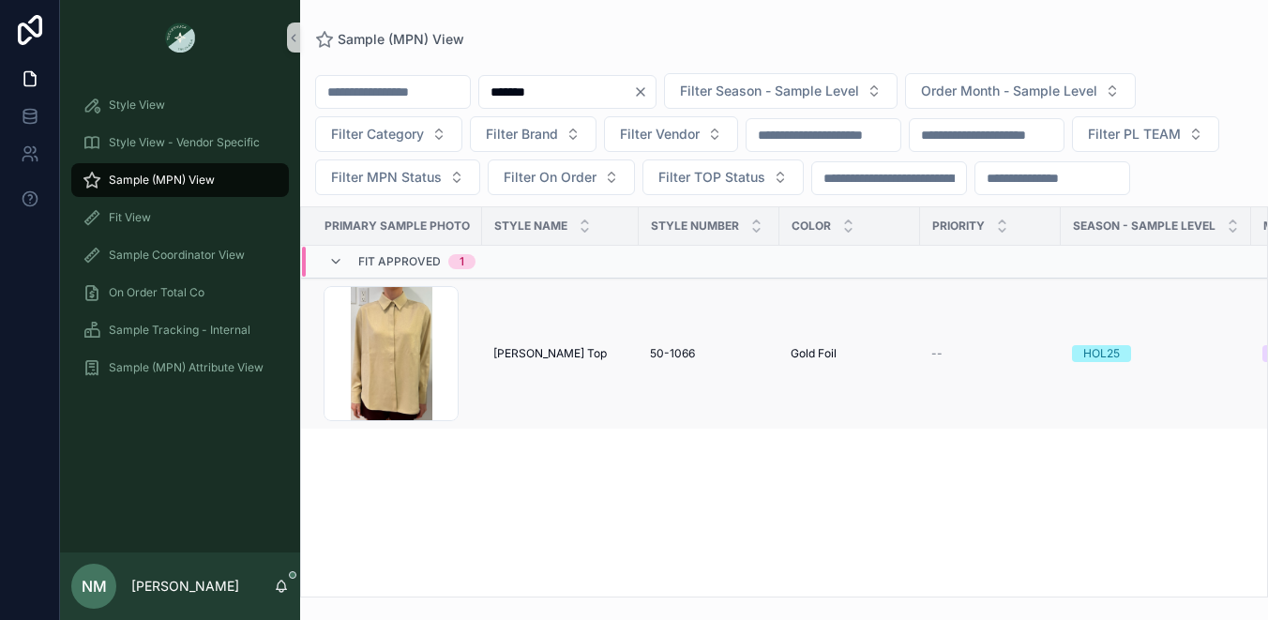
type input "*******"
click at [606, 361] on div "[PERSON_NAME] Top [PERSON_NAME] Top" at bounding box center [560, 353] width 134 height 15
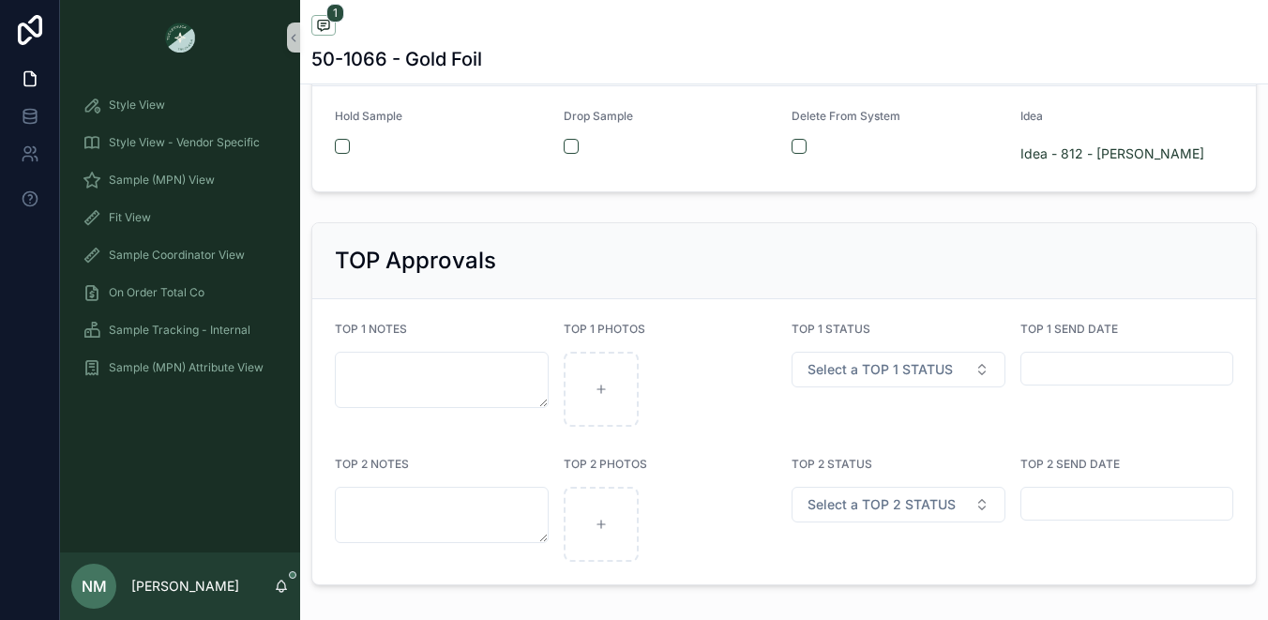
scroll to position [3163, 0]
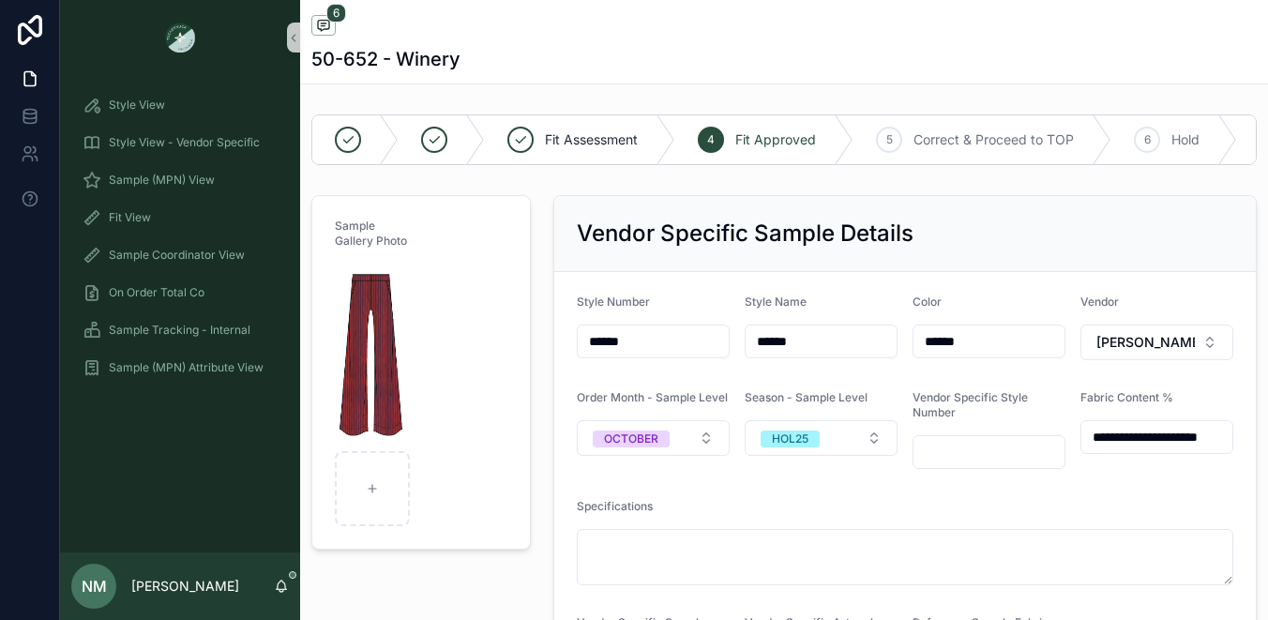
scroll to position [157, 0]
